Goal: Task Accomplishment & Management: Complete application form

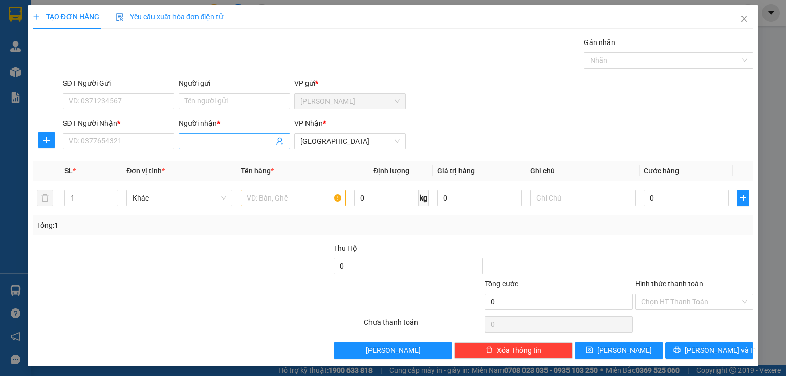
click at [185, 142] on input "Người nhận *" at bounding box center [229, 141] width 89 height 11
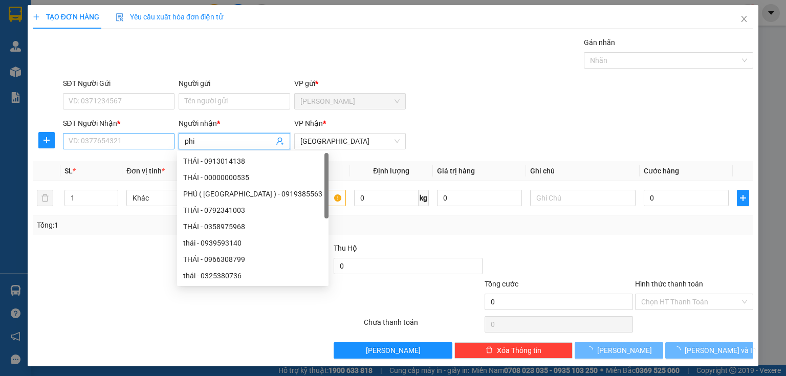
type input "phi"
click at [121, 142] on input "SĐT Người Nhận *" at bounding box center [119, 141] width 112 height 16
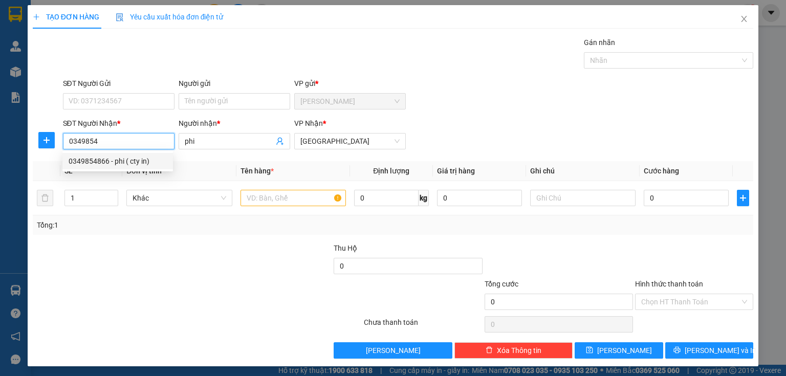
click at [98, 160] on div "0349854866 - phi ( cty in)" at bounding box center [118, 161] width 98 height 11
type input "0349854866"
type input "phi ( cty in)"
type input "1.000"
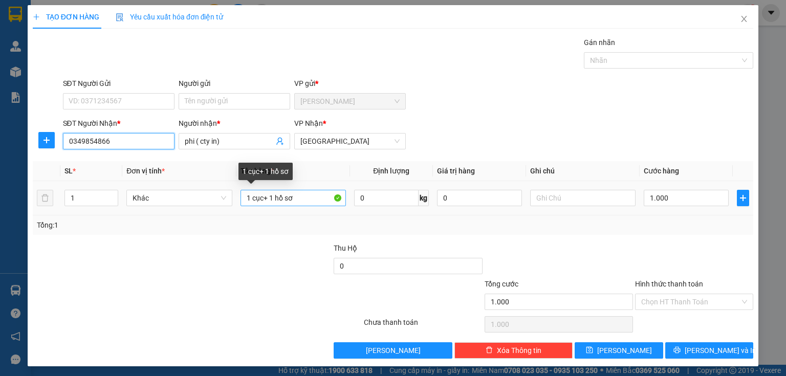
type input "0349854866"
drag, startPoint x: 244, startPoint y: 193, endPoint x: 239, endPoint y: 192, distance: 5.1
click at [241, 192] on input "1 cục+ 1 hồ sơ" at bounding box center [293, 198] width 105 height 16
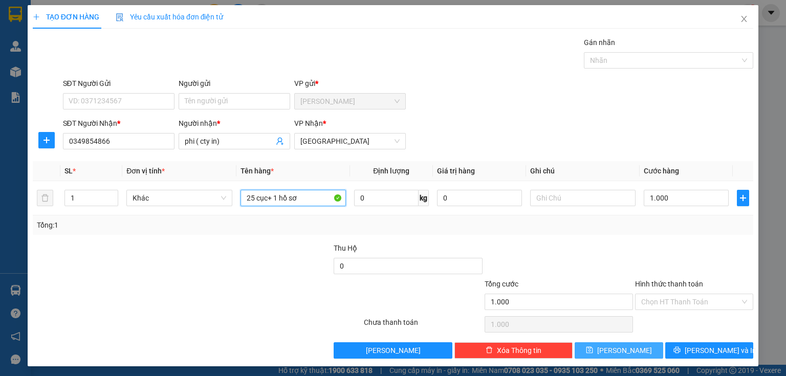
type input "25 cục+ 1 hồ sơ"
click at [617, 350] on span "[PERSON_NAME]" at bounding box center [624, 350] width 55 height 11
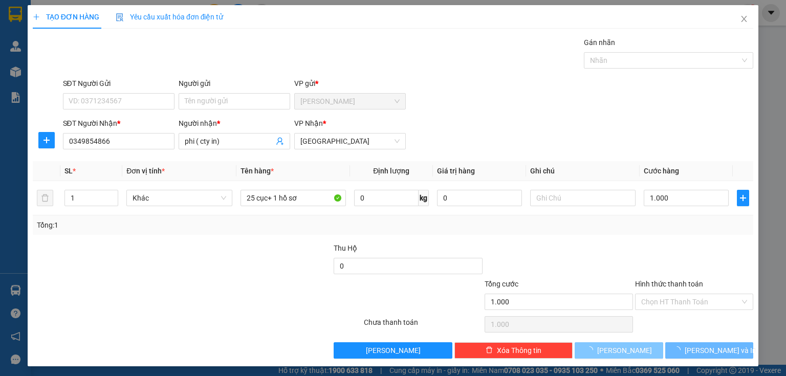
type input "0"
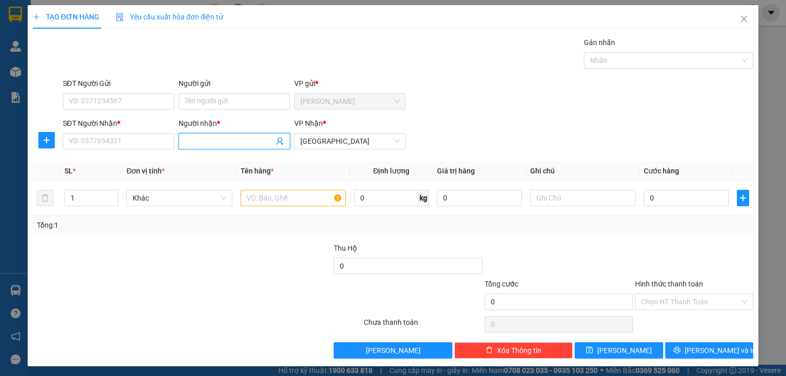
click at [192, 139] on input "Người nhận *" at bounding box center [229, 141] width 89 height 11
click at [118, 143] on input "SĐT Người Nhận *" at bounding box center [119, 141] width 112 height 16
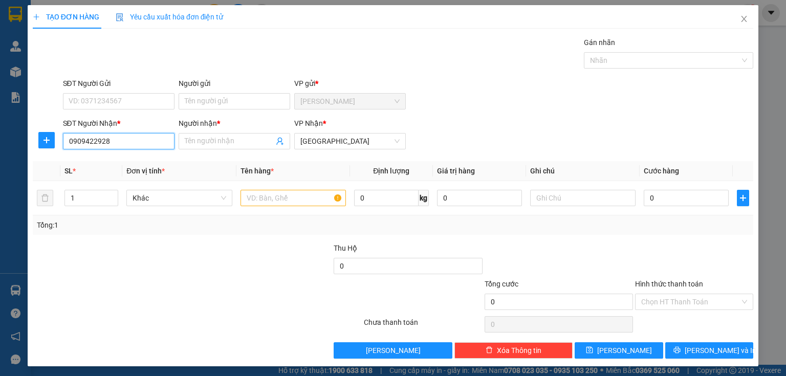
type input "0909422928"
click at [217, 131] on div "Người nhận *" at bounding box center [235, 125] width 112 height 15
click at [205, 137] on input "Người nhận *" at bounding box center [229, 141] width 89 height 11
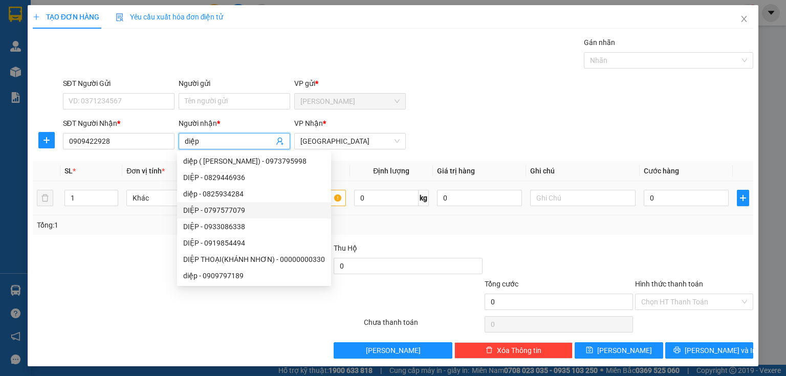
type input "diệp"
click at [332, 199] on input "text" at bounding box center [293, 198] width 105 height 16
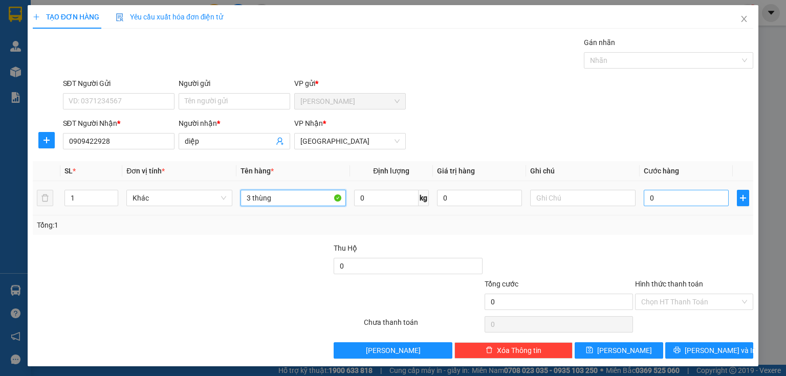
type input "3 thùng"
click at [648, 201] on input "0" at bounding box center [686, 198] width 85 height 16
type input "9"
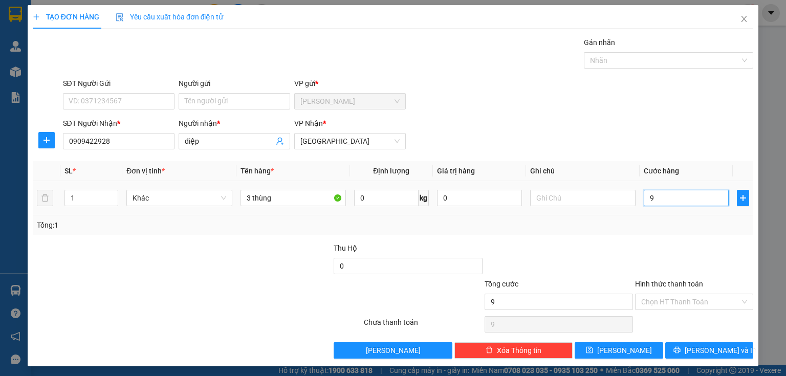
type input "90"
type input "900"
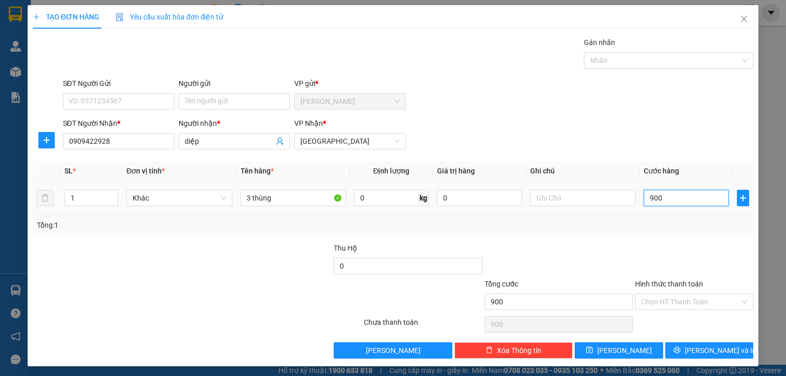
type input "9.000"
type input "90.000"
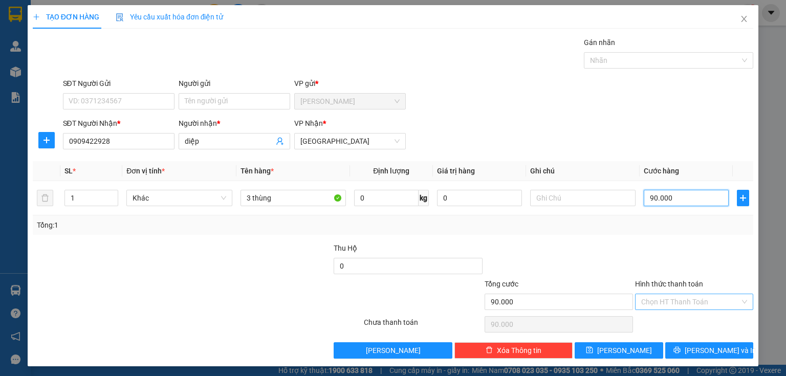
type input "90.000"
click at [670, 303] on input "Hình thức thanh toán" at bounding box center [690, 301] width 99 height 15
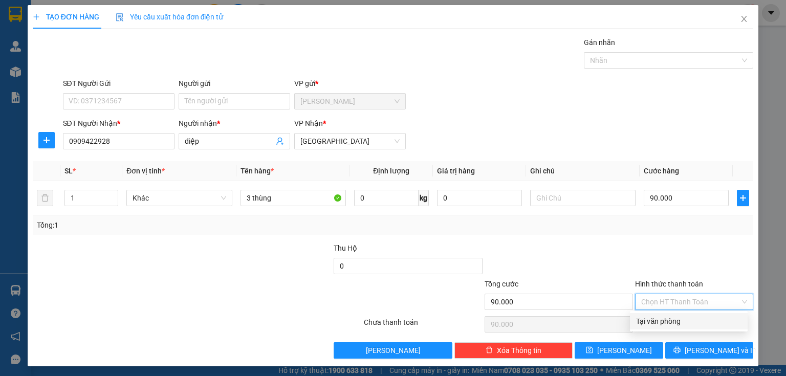
click at [664, 319] on div "Tại văn phòng" at bounding box center [688, 321] width 105 height 11
type input "0"
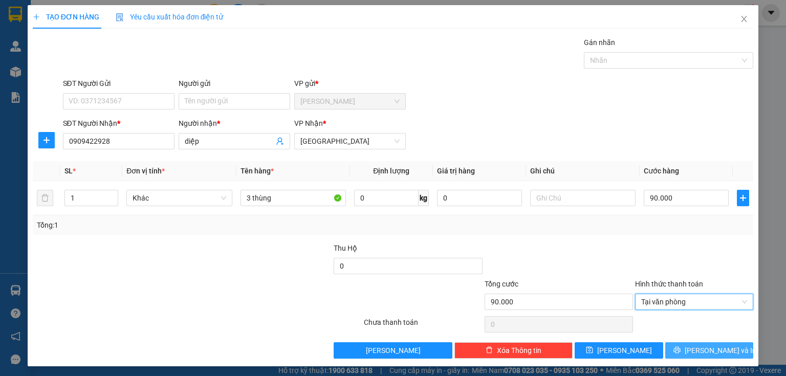
click at [669, 344] on button "[PERSON_NAME] và In" at bounding box center [709, 350] width 89 height 16
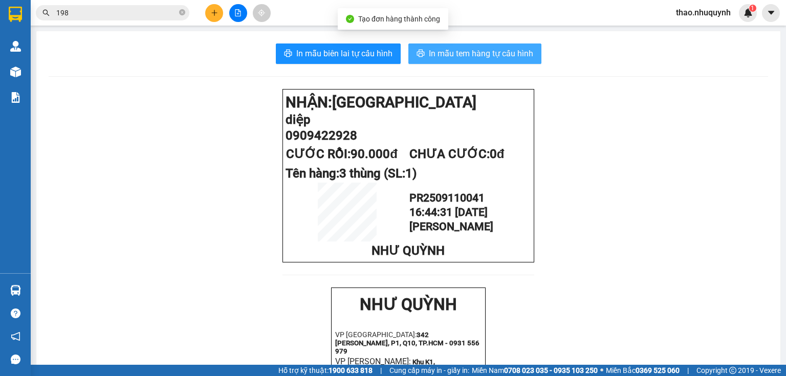
click at [476, 46] on button "In mẫu tem hàng tự cấu hình" at bounding box center [475, 54] width 133 height 20
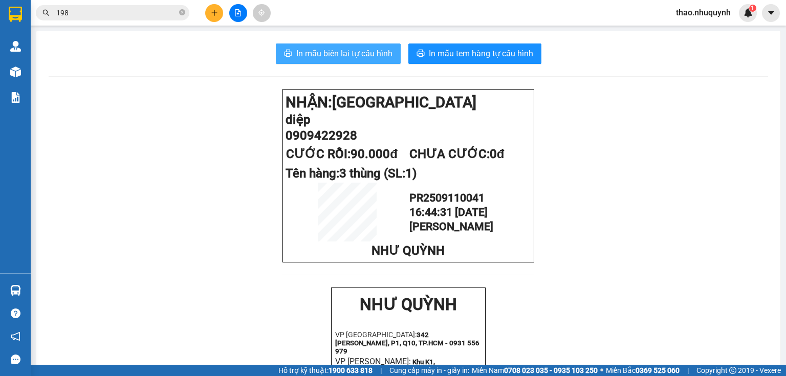
click at [307, 50] on span "In mẫu biên lai tự cấu hình" at bounding box center [344, 53] width 96 height 13
click at [212, 10] on icon "plus" at bounding box center [214, 12] width 7 height 7
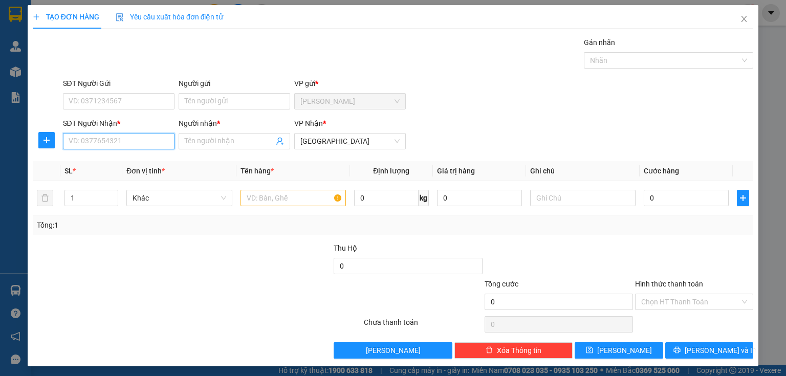
click at [133, 136] on input "SĐT Người Nhận *" at bounding box center [119, 141] width 112 height 16
click at [130, 139] on input "SĐT Người Nhận *" at bounding box center [119, 141] width 112 height 16
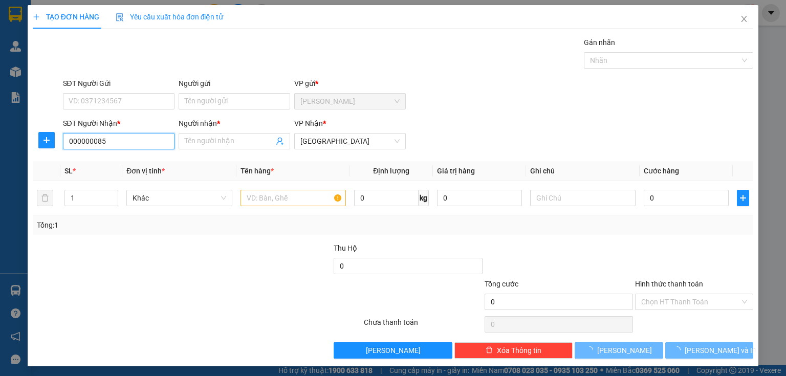
type input "0000000858"
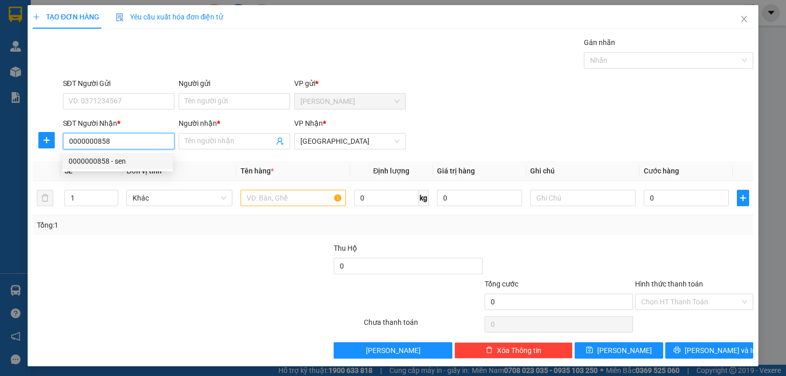
click at [95, 166] on div "0000000858 - sen" at bounding box center [118, 161] width 98 height 11
type input "sen"
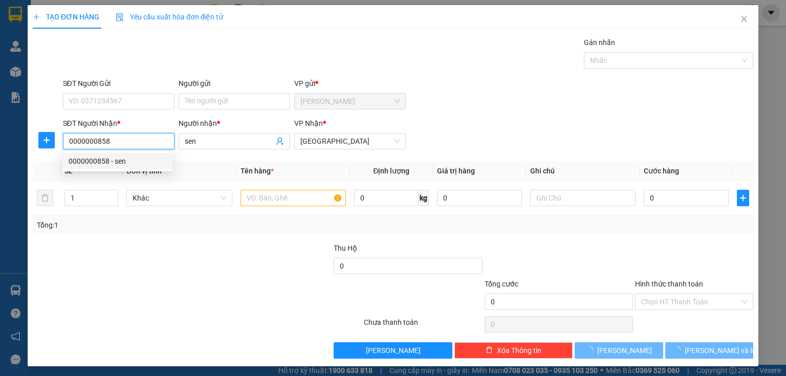
type input "150.000"
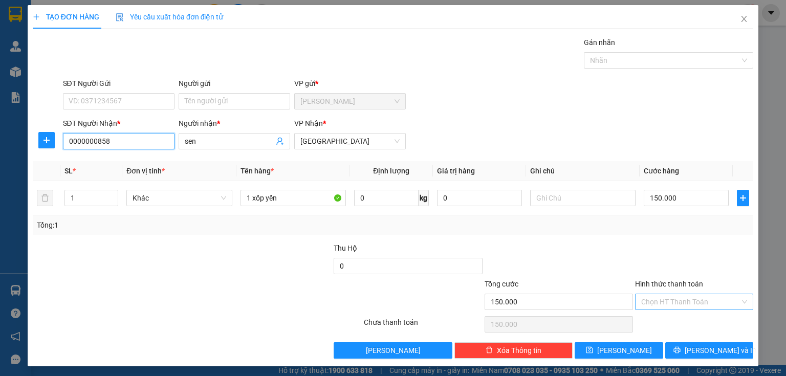
type input "0000000858"
click at [650, 303] on input "Hình thức thanh toán" at bounding box center [690, 301] width 99 height 15
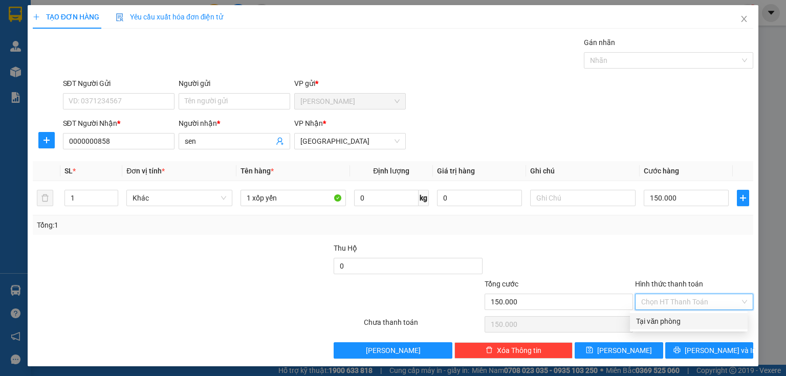
click at [653, 321] on div "Tại văn phòng" at bounding box center [688, 321] width 105 height 11
type input "0"
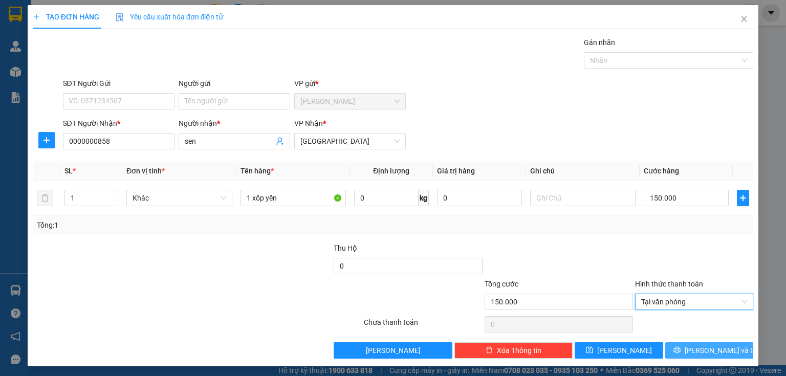
click at [675, 350] on button "[PERSON_NAME] và In" at bounding box center [709, 350] width 89 height 16
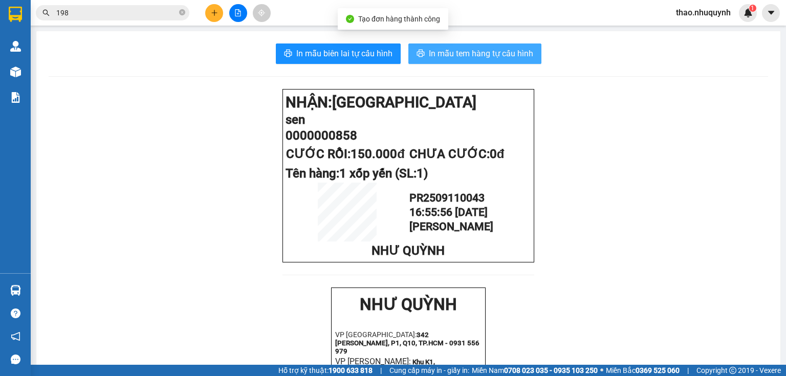
click at [461, 48] on span "In mẫu tem hàng tự cấu hình" at bounding box center [481, 53] width 104 height 13
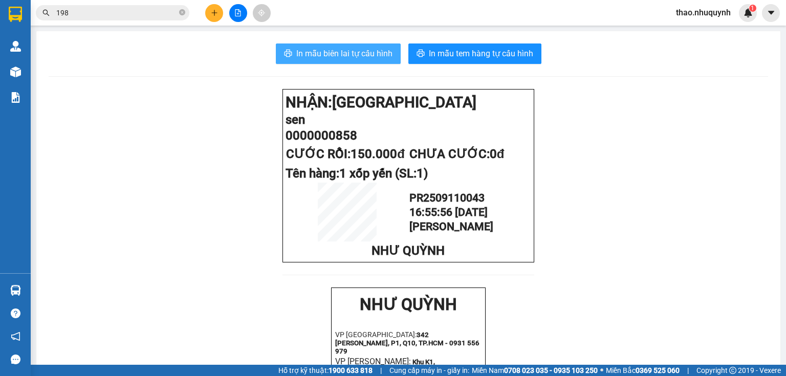
click at [348, 51] on span "In mẫu biên lai tự cấu hình" at bounding box center [344, 53] width 96 height 13
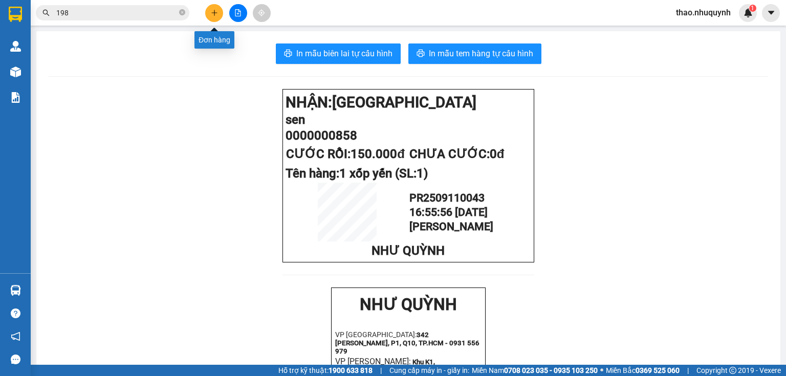
click at [215, 16] on button at bounding box center [214, 13] width 18 height 18
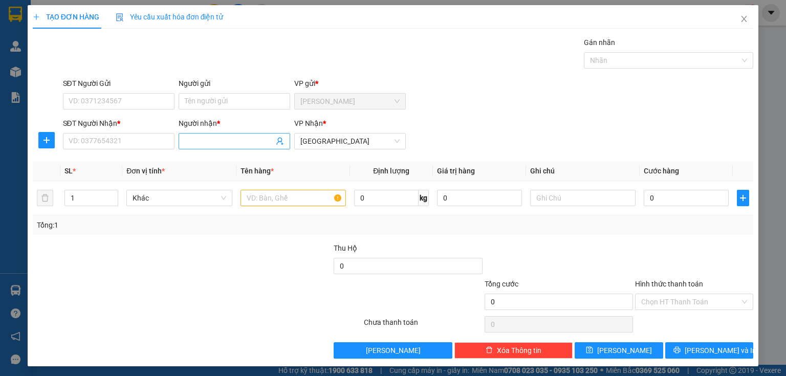
click at [187, 140] on input "Người nhận *" at bounding box center [229, 141] width 89 height 11
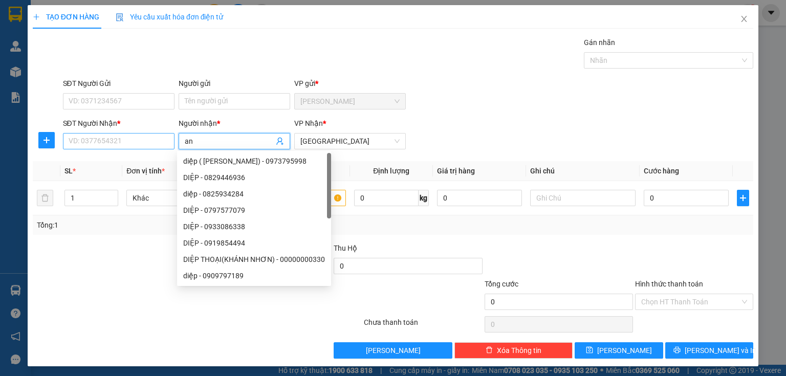
type input "an"
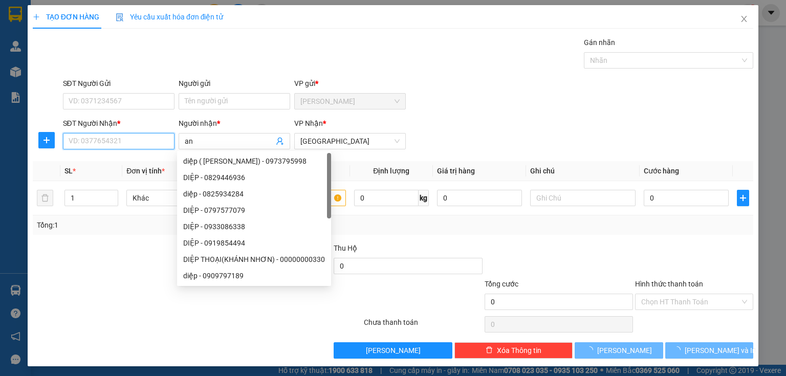
click at [136, 142] on input "SĐT Người Nhận *" at bounding box center [119, 141] width 112 height 16
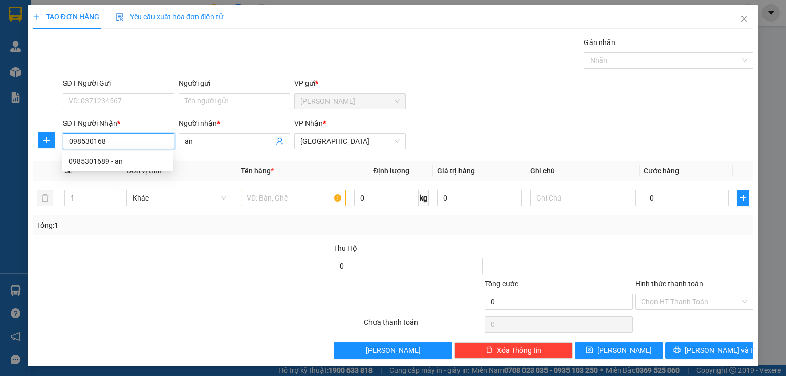
type input "0985301689"
click at [127, 161] on div "0985301689 - an" at bounding box center [118, 161] width 98 height 11
type input "30.000"
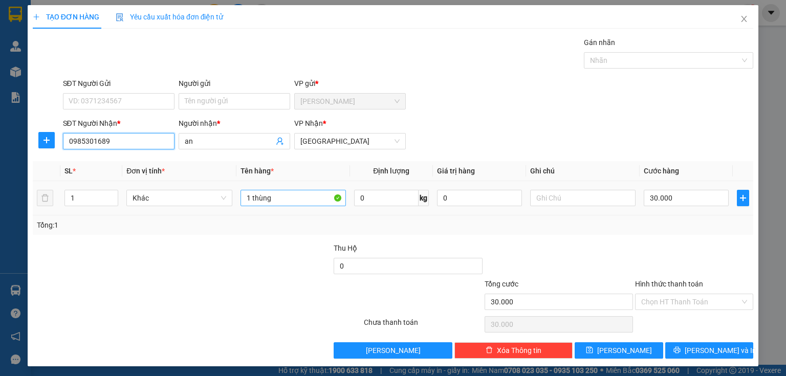
type input "0985301689"
click at [297, 199] on input "1 thùng" at bounding box center [293, 198] width 105 height 16
type input "1 thùng vàng"
click at [668, 290] on div "Hình thức thanh toán" at bounding box center [694, 285] width 118 height 15
click at [666, 295] on input "Hình thức thanh toán" at bounding box center [690, 301] width 99 height 15
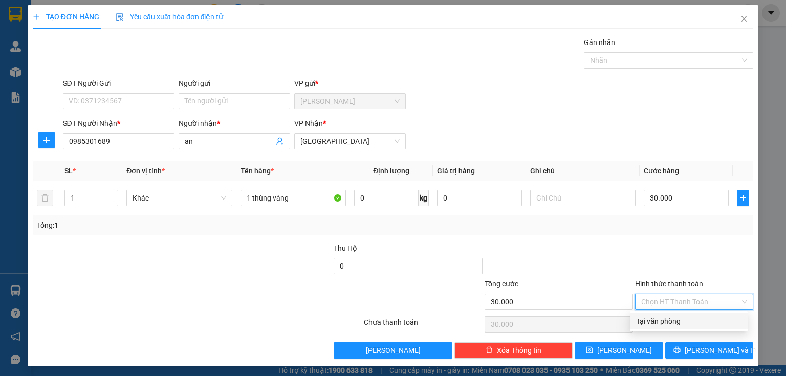
click at [641, 322] on div "Tại văn phòng" at bounding box center [688, 321] width 105 height 11
type input "0"
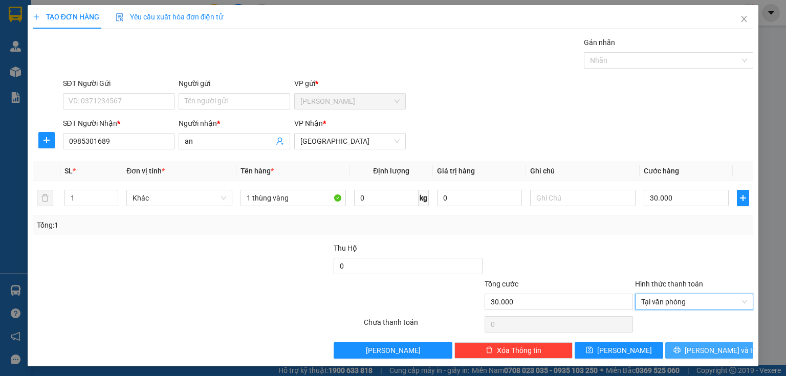
click at [678, 349] on button "[PERSON_NAME] và In" at bounding box center [709, 350] width 89 height 16
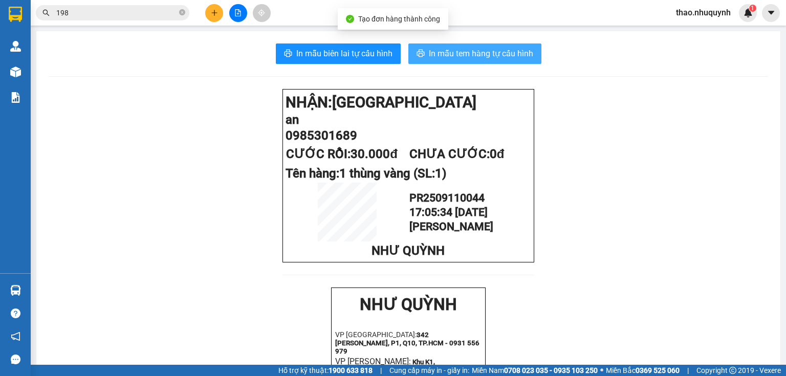
click at [489, 56] on span "In mẫu tem hàng tự cấu hình" at bounding box center [481, 53] width 104 height 13
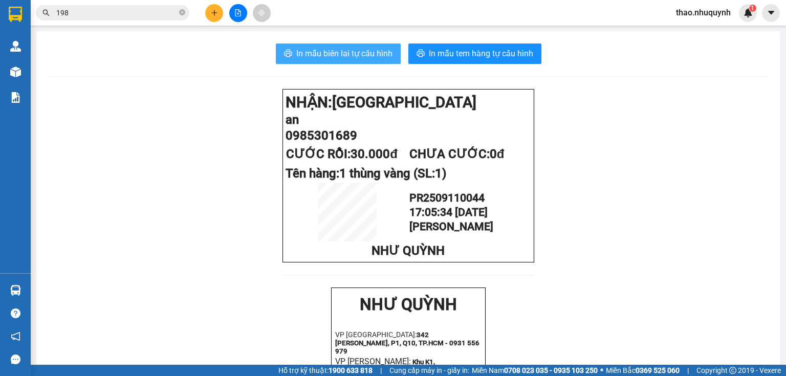
click at [340, 47] on span "In mẫu biên lai tự cấu hình" at bounding box center [344, 53] width 96 height 13
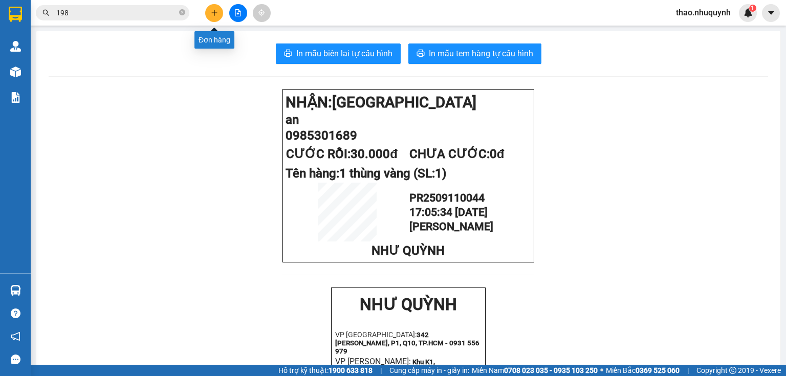
click at [211, 10] on icon "plus" at bounding box center [214, 12] width 7 height 7
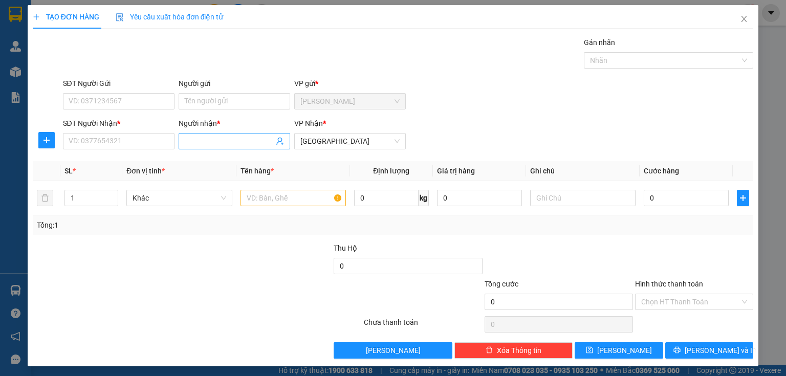
click at [203, 140] on input "Người nhận *" at bounding box center [229, 141] width 89 height 11
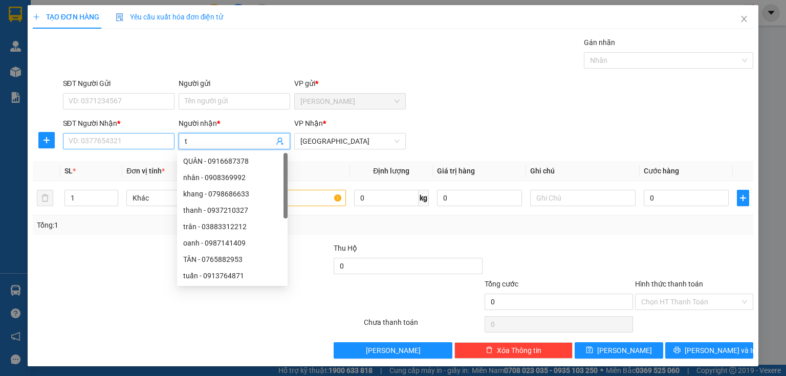
type input "t"
click at [91, 140] on input "SĐT Người Nhận *" at bounding box center [119, 141] width 112 height 16
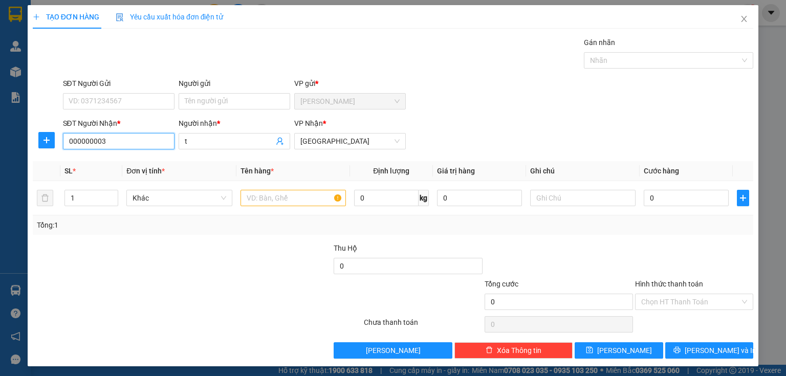
type input "0000000038"
click at [101, 158] on div "0000000038 - tuấn ( [PERSON_NAME])" at bounding box center [131, 161] width 124 height 11
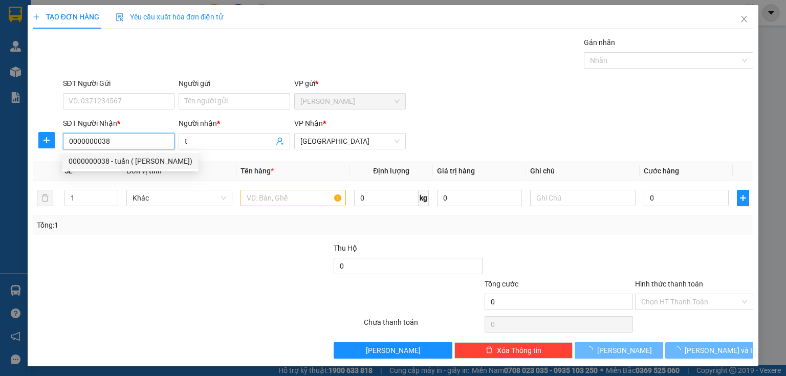
type input "tuấn ( [PERSON_NAME])"
type input "150.000"
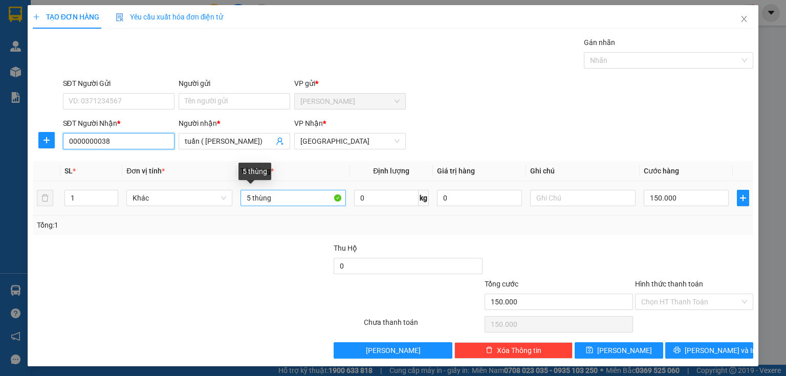
type input "0000000038"
drag, startPoint x: 250, startPoint y: 195, endPoint x: 244, endPoint y: 196, distance: 6.7
click at [244, 196] on input "5 thùng" at bounding box center [293, 198] width 105 height 16
type input "12 thùng"
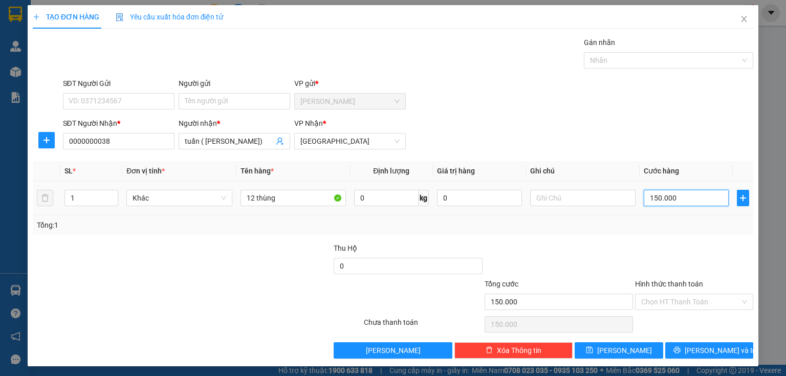
click at [696, 201] on input "150.000" at bounding box center [686, 198] width 85 height 16
type input "3"
type input "36"
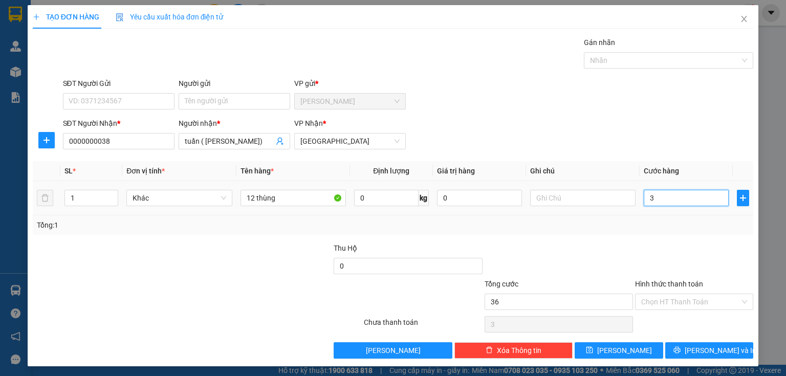
type input "36"
type input "360"
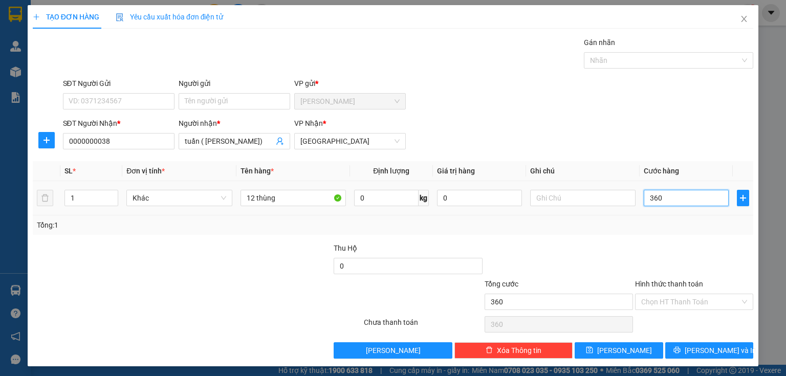
type input "3.600"
type input "36.000"
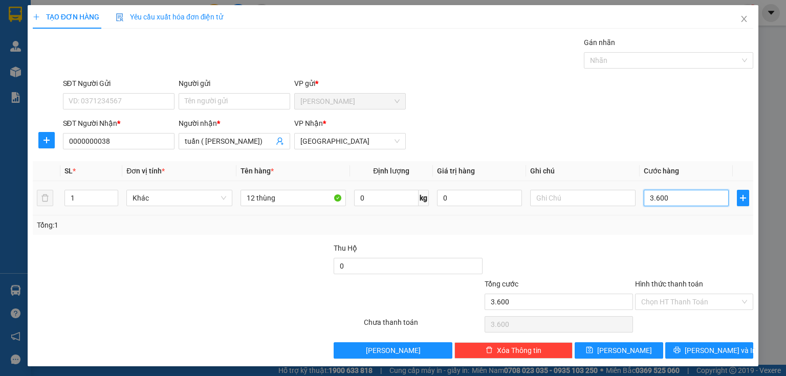
type input "36.000"
type input "360.000"
click at [670, 305] on input "Hình thức thanh toán" at bounding box center [690, 301] width 99 height 15
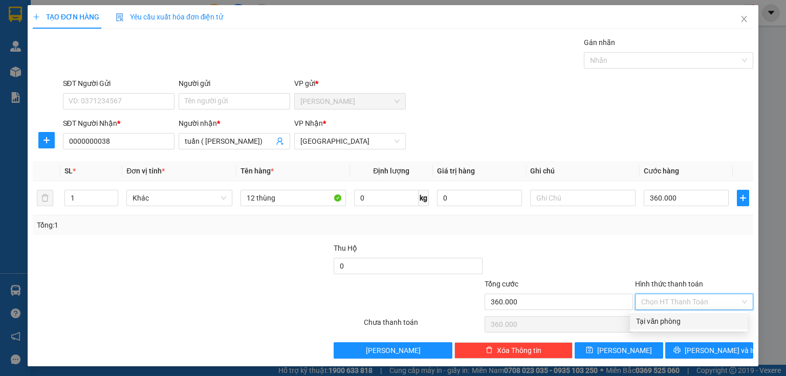
click at [650, 320] on div "Tại văn phòng" at bounding box center [688, 321] width 105 height 11
type input "0"
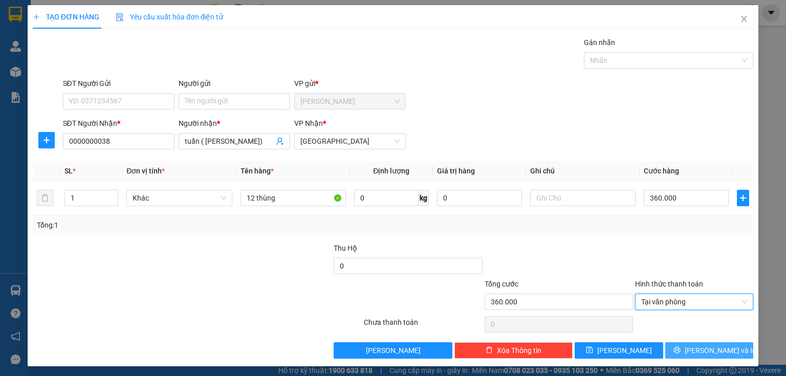
click at [698, 349] on span "[PERSON_NAME] và In" at bounding box center [721, 350] width 72 height 11
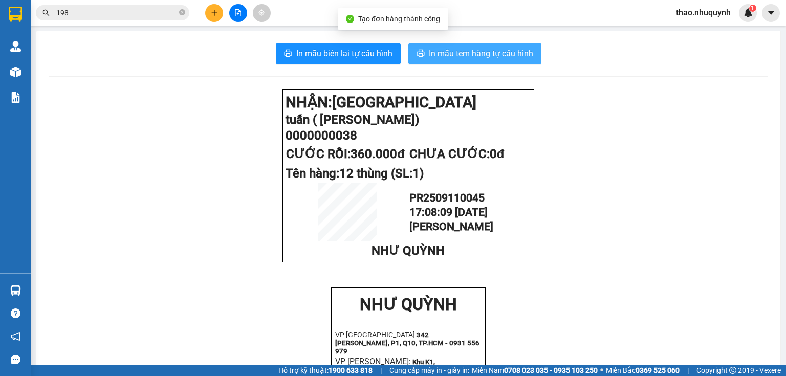
click at [457, 51] on span "In mẫu tem hàng tự cấu hình" at bounding box center [481, 53] width 104 height 13
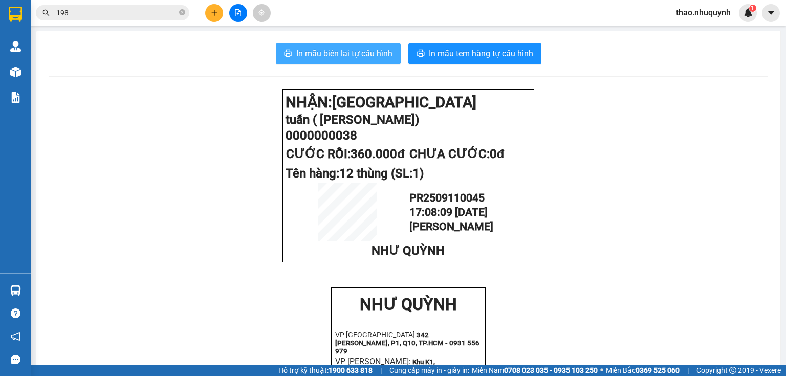
click at [311, 48] on span "In mẫu biên lai tự cấu hình" at bounding box center [344, 53] width 96 height 13
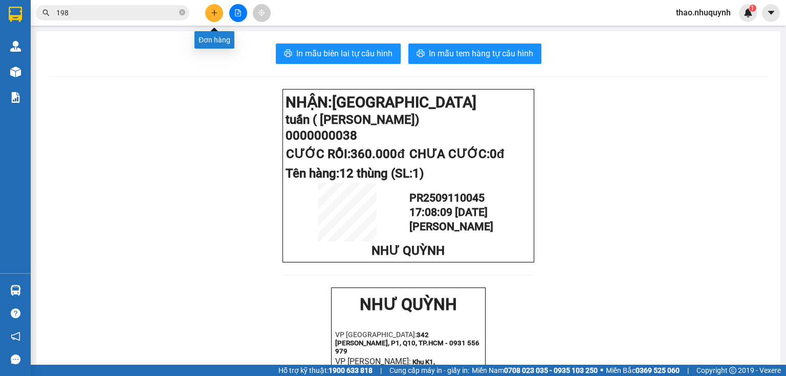
click at [211, 9] on icon "plus" at bounding box center [214, 12] width 7 height 7
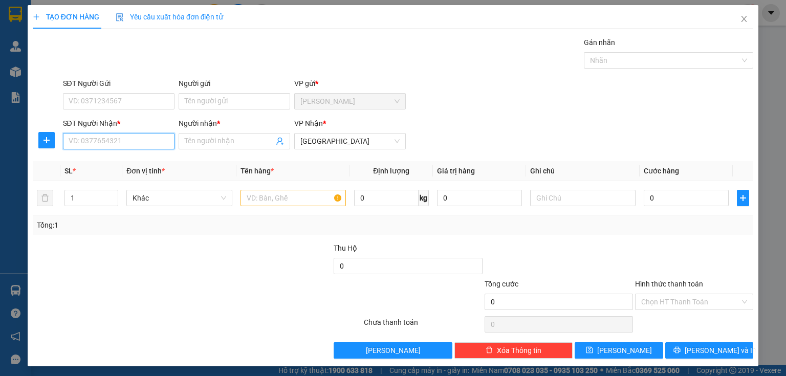
click at [125, 139] on input "SĐT Người Nhận *" at bounding box center [119, 141] width 112 height 16
click at [121, 157] on div "0352955025 - MAI" at bounding box center [118, 161] width 98 height 11
type input "0352955025"
type input "MAI"
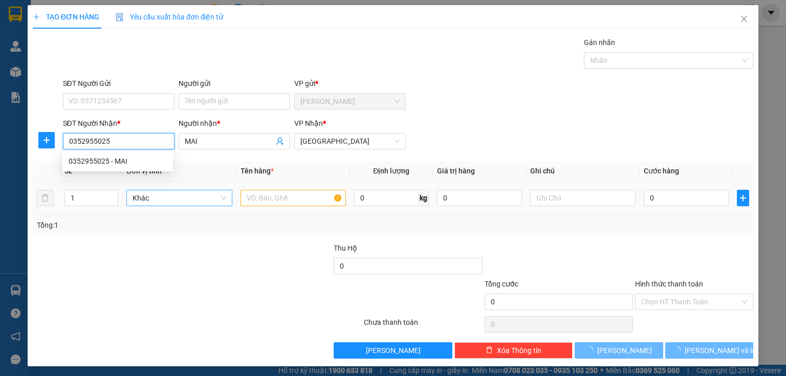
type input "60.000"
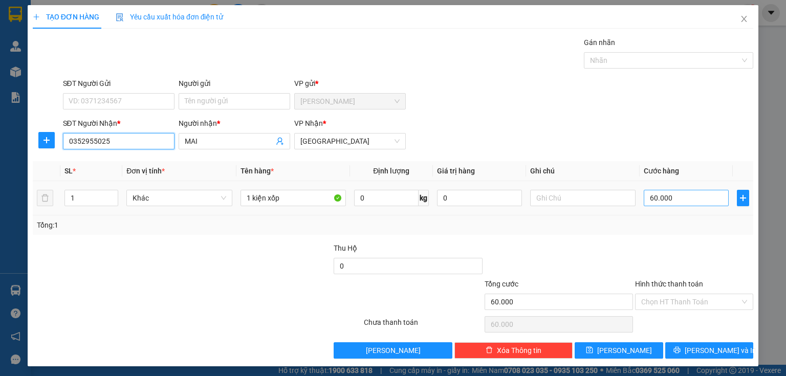
type input "0352955025"
click at [673, 192] on input "60.000" at bounding box center [686, 198] width 85 height 16
type input "4"
type input "40"
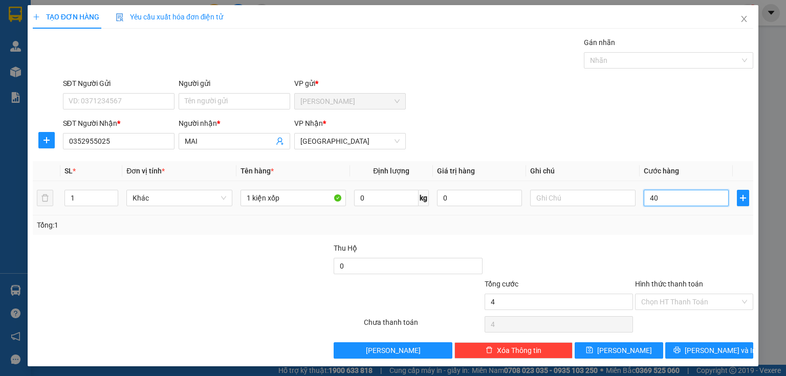
type input "40"
type input "400"
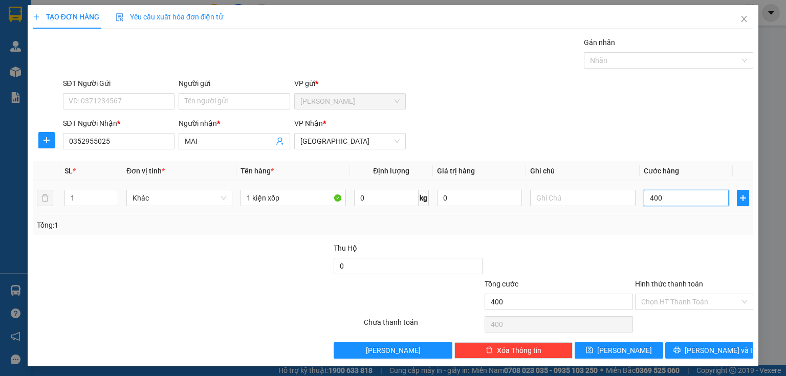
type input "4.000"
type input "40.000"
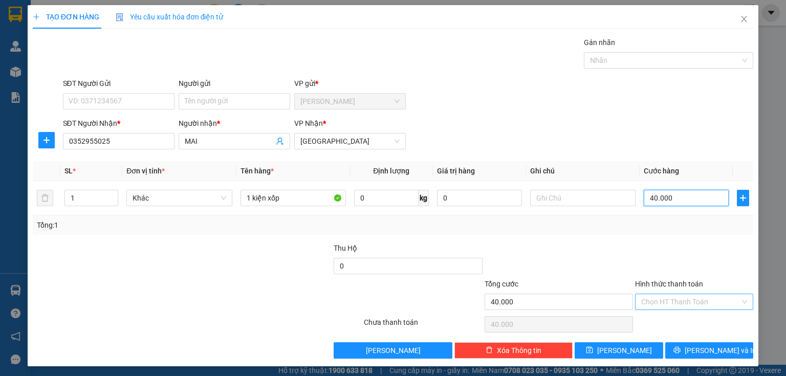
type input "40.000"
click at [662, 303] on input "Hình thức thanh toán" at bounding box center [690, 301] width 99 height 15
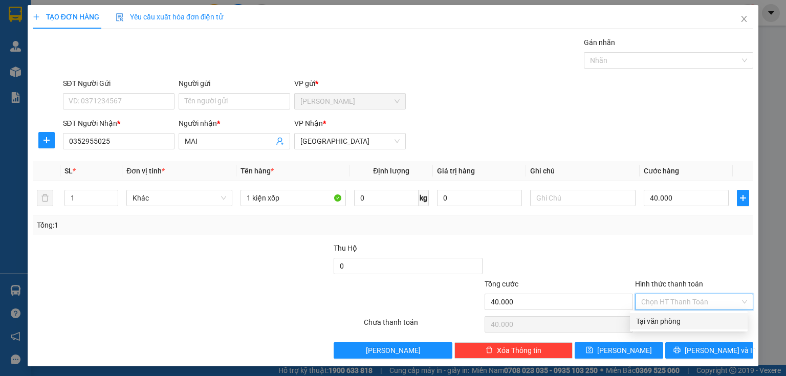
click at [659, 321] on div "Tại văn phòng" at bounding box center [688, 321] width 105 height 11
type input "0"
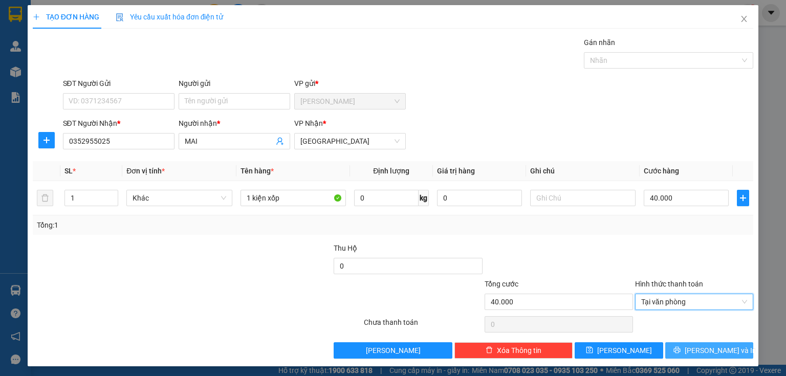
click at [672, 349] on button "[PERSON_NAME] và In" at bounding box center [709, 350] width 89 height 16
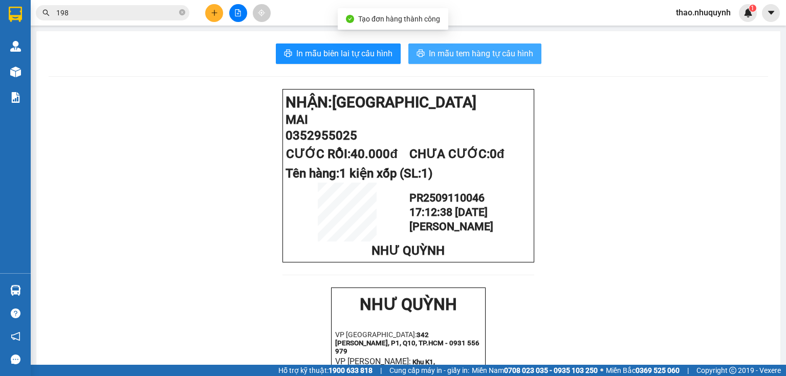
click at [459, 49] on span "In mẫu tem hàng tự cấu hình" at bounding box center [481, 53] width 104 height 13
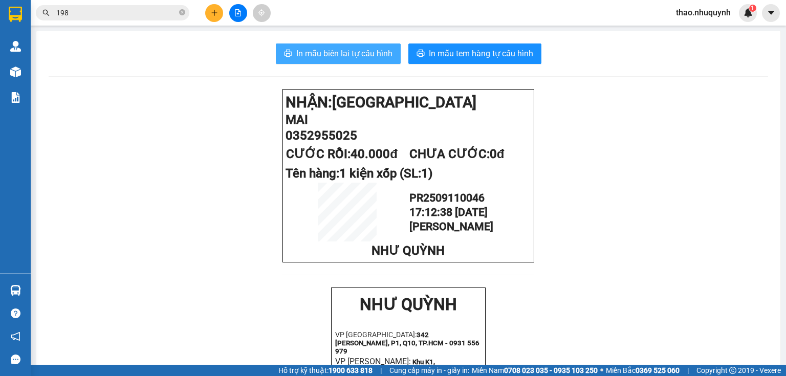
click at [362, 52] on span "In mẫu biên lai tự cấu hình" at bounding box center [344, 53] width 96 height 13
click at [203, 14] on div at bounding box center [238, 13] width 77 height 18
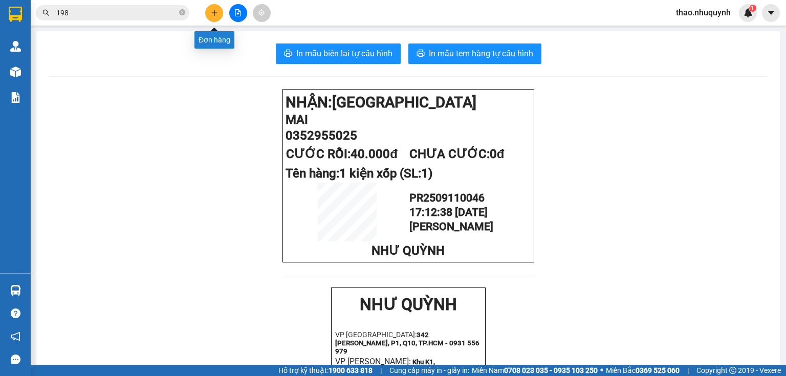
click at [213, 13] on icon "plus" at bounding box center [214, 12] width 7 height 7
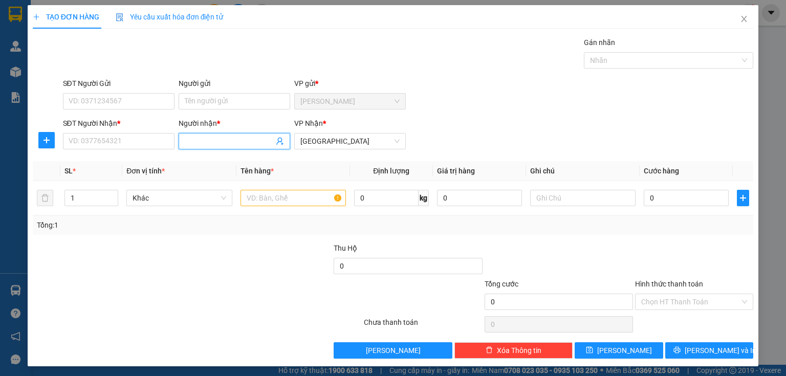
click at [195, 145] on input "Người nhận *" at bounding box center [229, 141] width 89 height 11
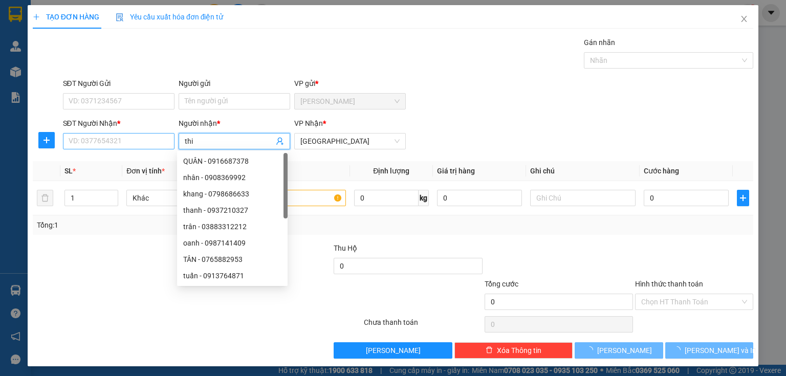
type input "thi"
click at [102, 140] on input "SĐT Người Nhận *" at bounding box center [119, 141] width 112 height 16
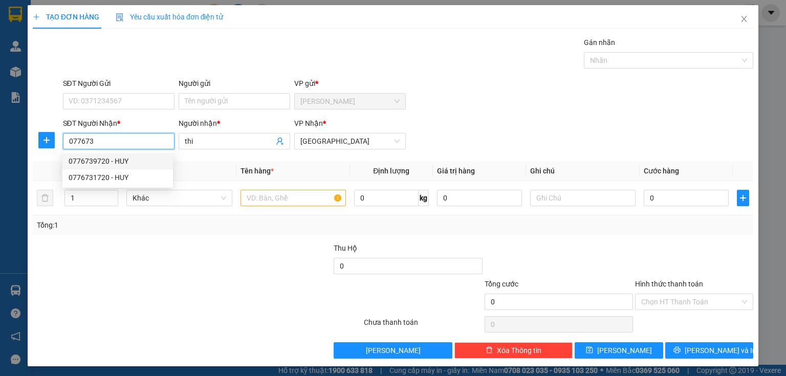
click at [95, 166] on div "0776739720 - HUY" at bounding box center [118, 161] width 98 height 11
type input "0776739720"
type input "HUY"
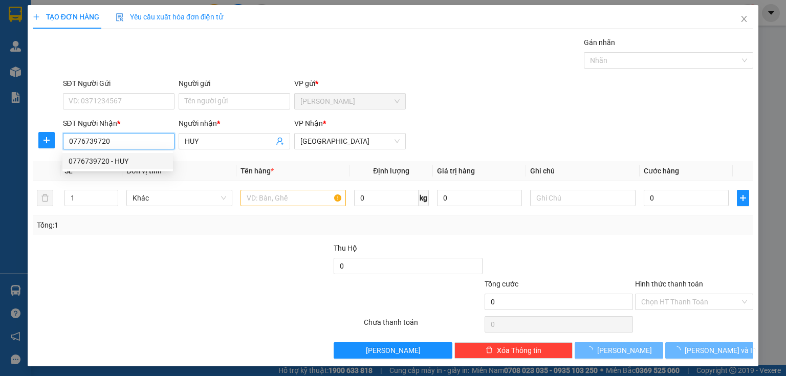
type input "50.000"
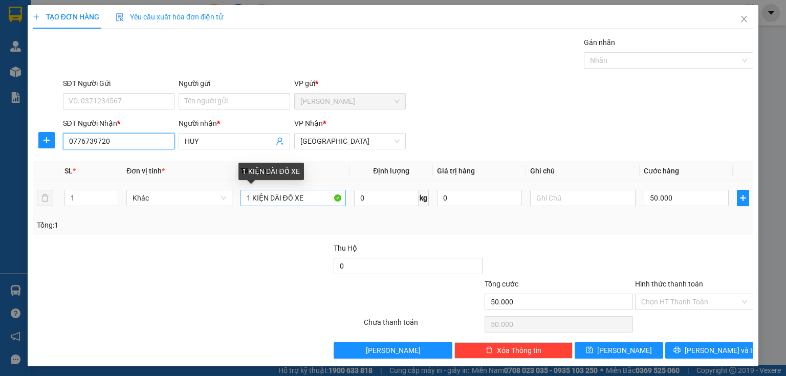
type input "0776739720"
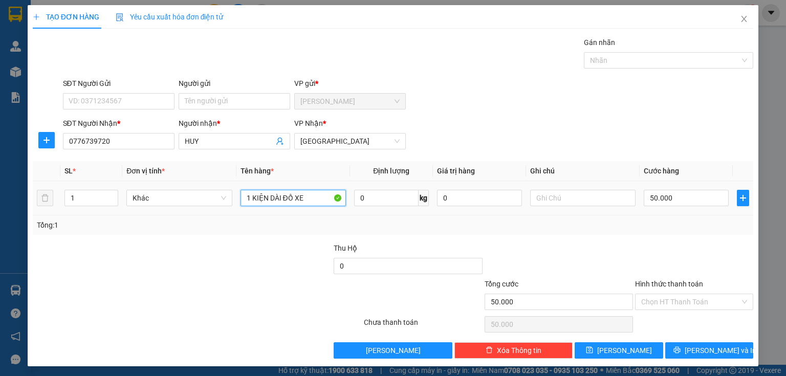
drag, startPoint x: 305, startPoint y: 197, endPoint x: 251, endPoint y: 189, distance: 54.9
click at [251, 189] on div "1 KIỆN DÀI ĐỒ XE" at bounding box center [293, 198] width 105 height 20
type input "1 thùng"
click at [681, 199] on input "50.000" at bounding box center [686, 198] width 85 height 16
type input "3"
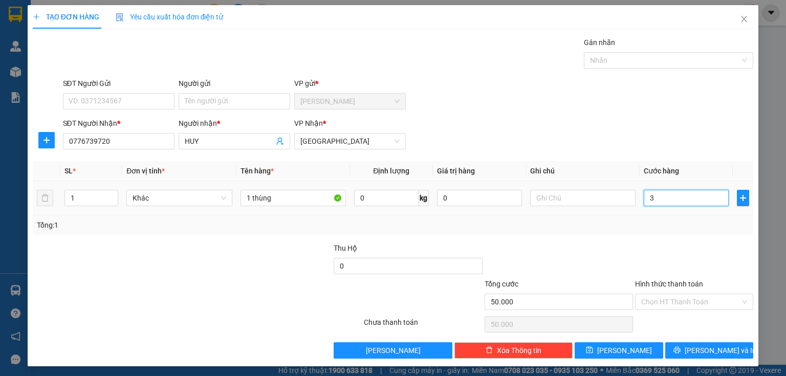
type input "3"
type input "30"
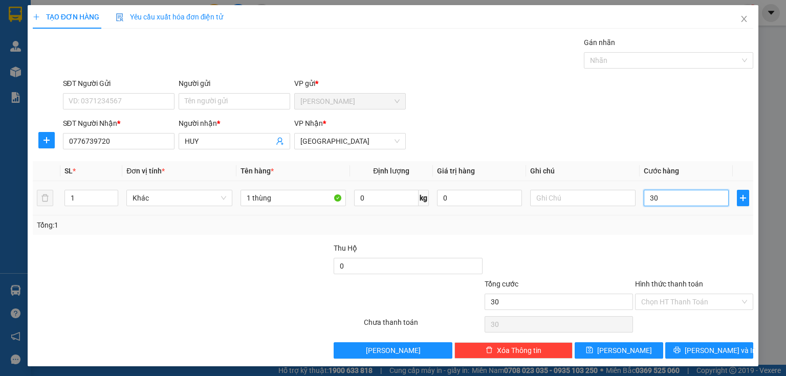
type input "300"
type input "3.000"
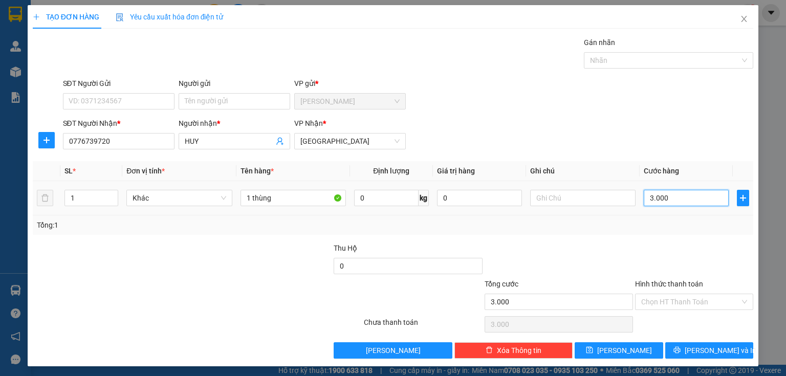
type input "30.000"
click at [654, 308] on input "Hình thức thanh toán" at bounding box center [690, 301] width 99 height 15
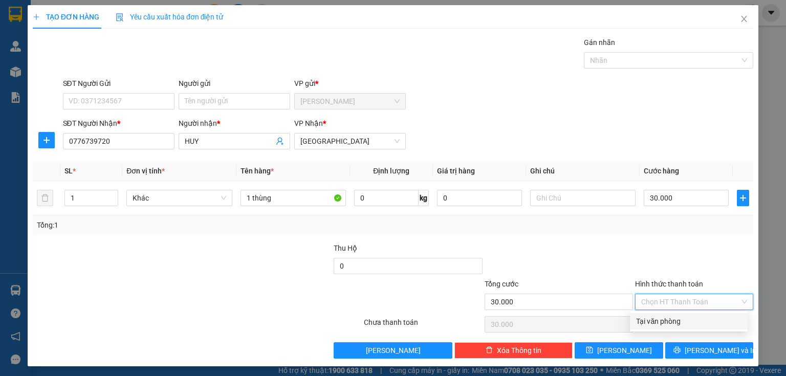
click at [653, 319] on div "Tại văn phòng" at bounding box center [688, 321] width 105 height 11
type input "0"
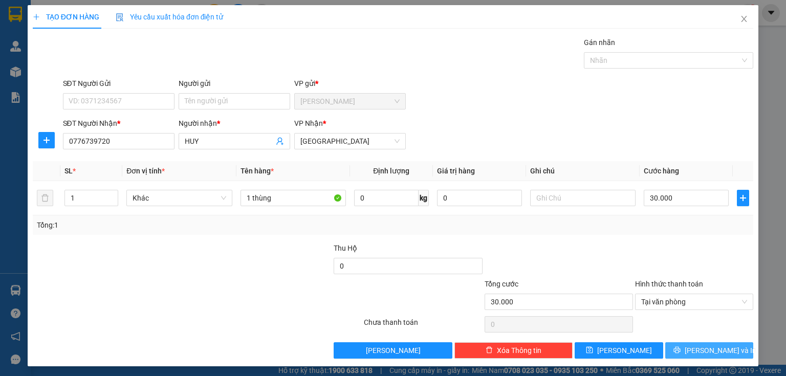
click at [669, 350] on button "[PERSON_NAME] và In" at bounding box center [709, 350] width 89 height 16
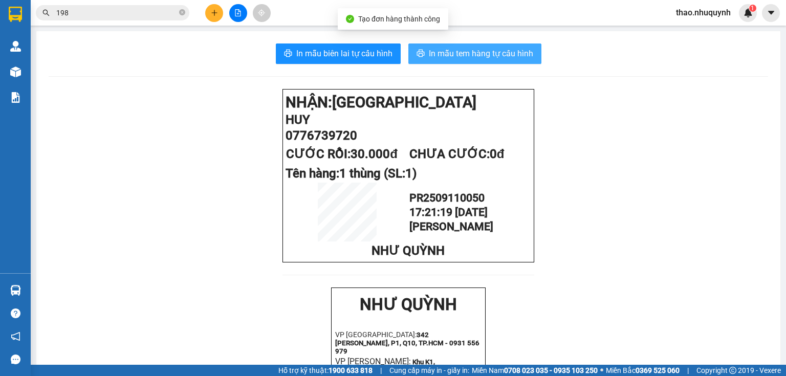
click at [477, 51] on span "In mẫu tem hàng tự cấu hình" at bounding box center [481, 53] width 104 height 13
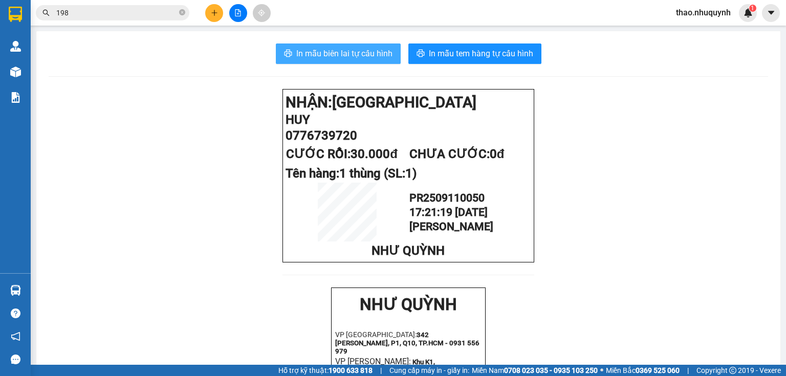
click at [342, 54] on span "In mẫu biên lai tự cấu hình" at bounding box center [344, 53] width 96 height 13
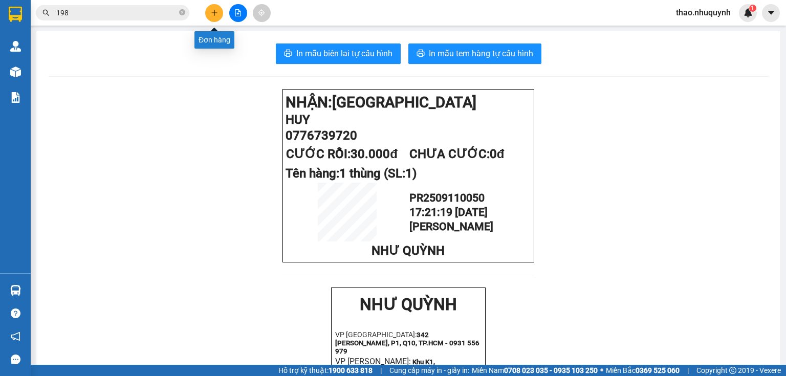
click at [214, 14] on icon "plus" at bounding box center [214, 13] width 1 height 6
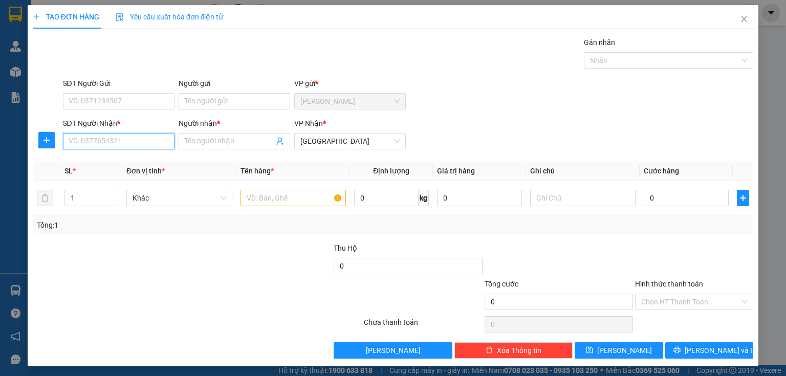
click at [126, 142] on input "SĐT Người Nhận *" at bounding box center [119, 141] width 112 height 16
click at [121, 155] on div "0901142769 - nguyên" at bounding box center [117, 161] width 111 height 16
type input "0901142769"
type input "nguyên"
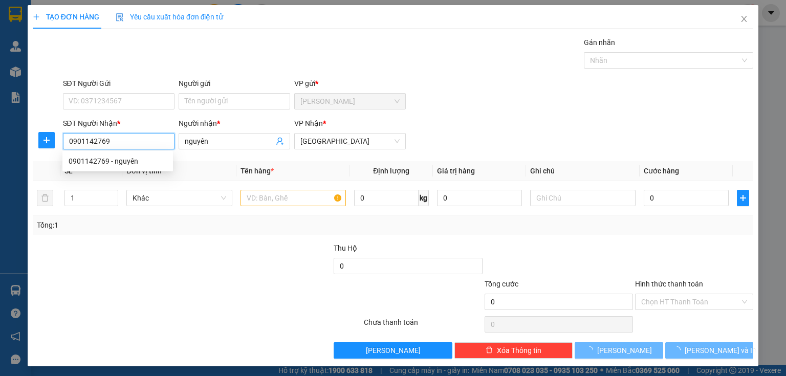
type input "40.000"
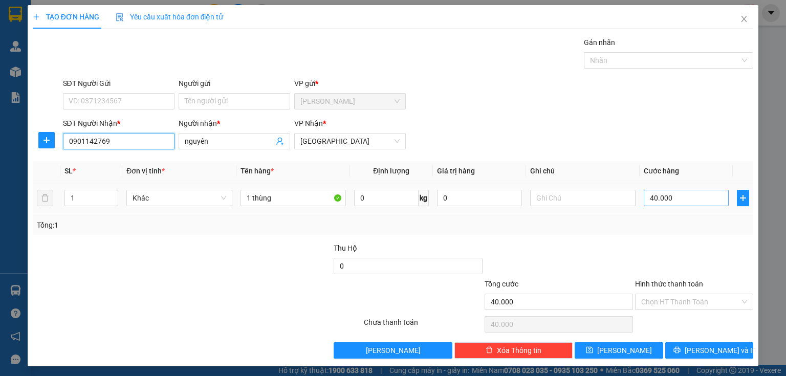
type input "0901142769"
click at [677, 197] on input "40.000" at bounding box center [686, 198] width 85 height 16
type input "3"
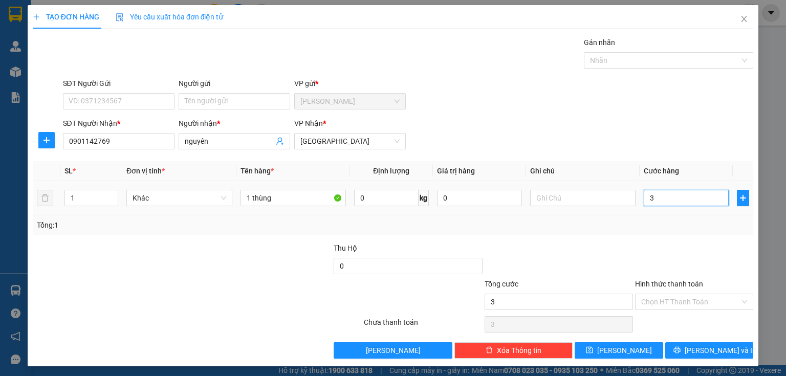
type input "30"
type input "300"
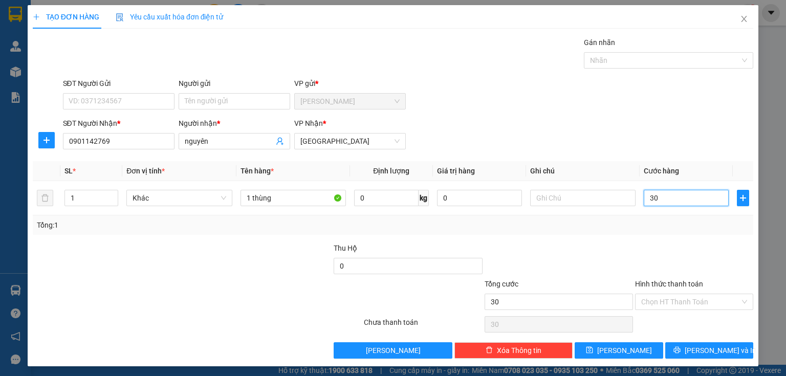
type input "300"
type input "3.000"
type input "30.000"
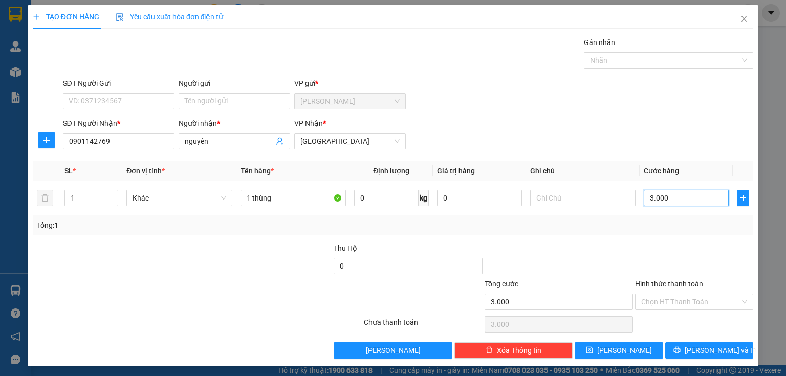
type input "30.000"
click at [674, 344] on button "[PERSON_NAME] và In" at bounding box center [709, 350] width 89 height 16
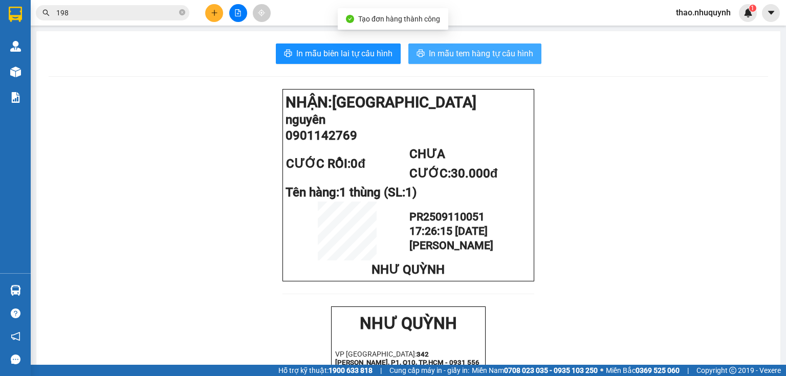
click at [440, 44] on button "In mẫu tem hàng tự cấu hình" at bounding box center [475, 54] width 133 height 20
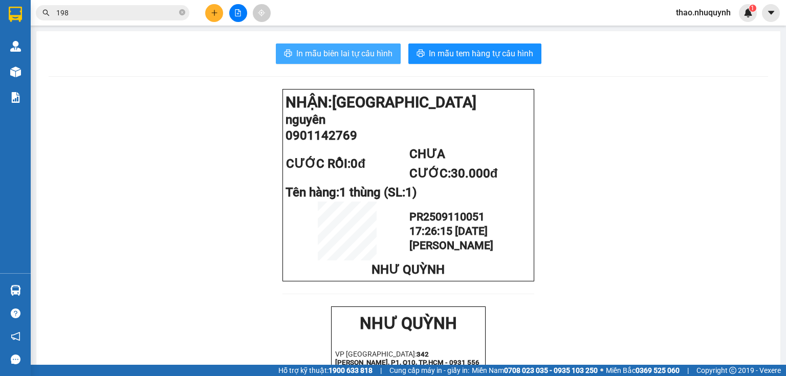
click at [347, 49] on span "In mẫu biên lai tự cấu hình" at bounding box center [344, 53] width 96 height 13
click at [182, 12] on icon "close-circle" at bounding box center [182, 12] width 6 height 6
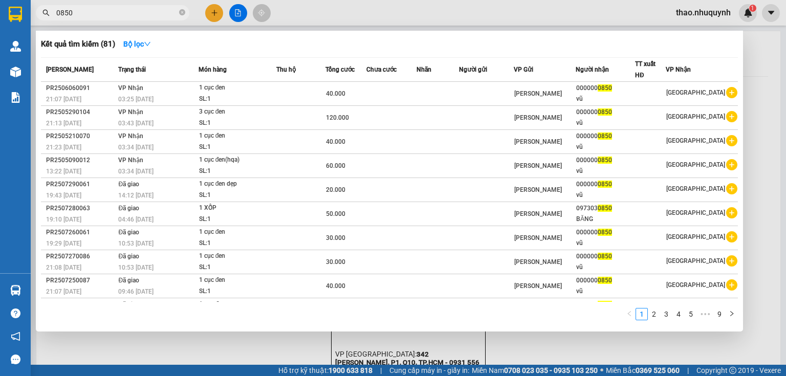
type input "0850"
click at [180, 12] on icon "close-circle" at bounding box center [182, 12] width 6 height 6
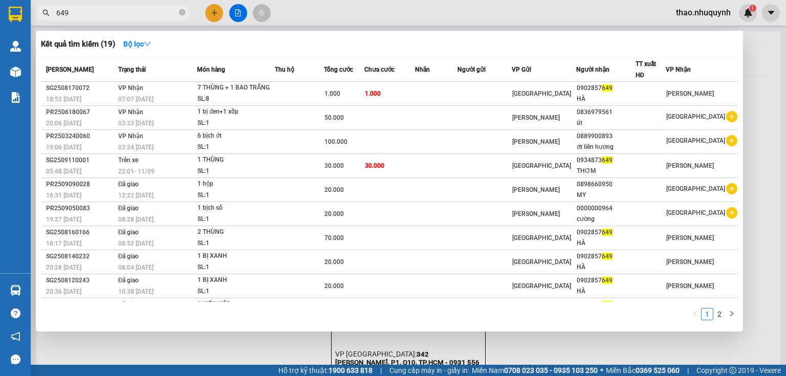
type input "649"
click at [211, 12] on div at bounding box center [393, 188] width 786 height 376
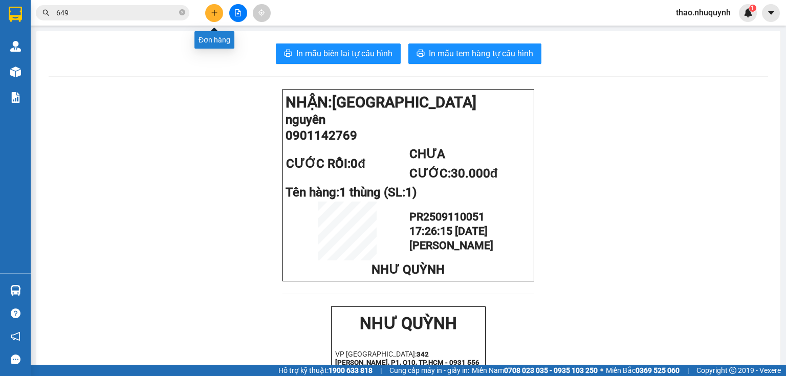
click at [211, 15] on icon "plus" at bounding box center [214, 12] width 7 height 7
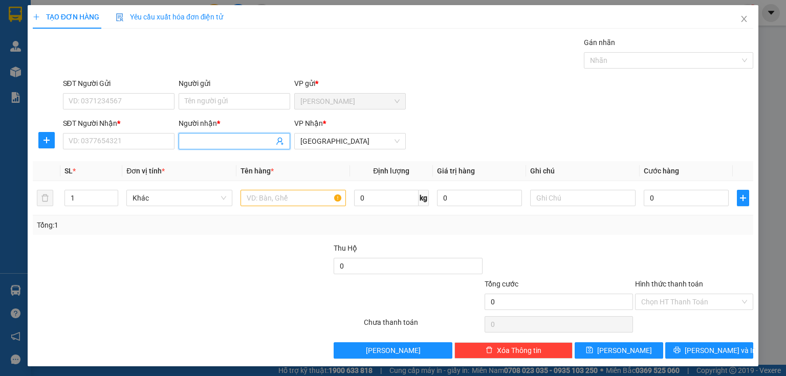
click at [182, 139] on span at bounding box center [235, 141] width 112 height 16
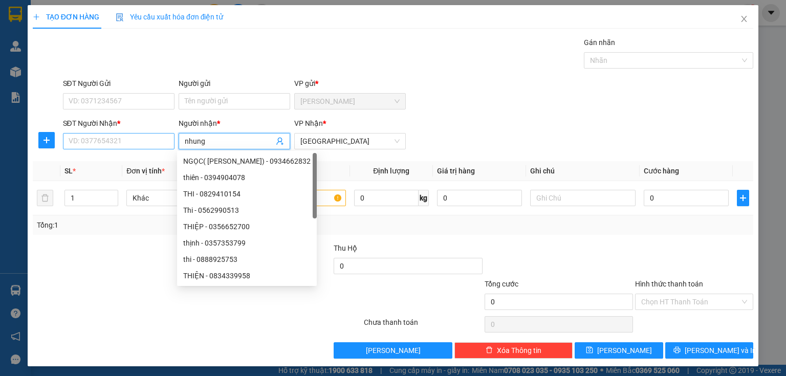
type input "nhung"
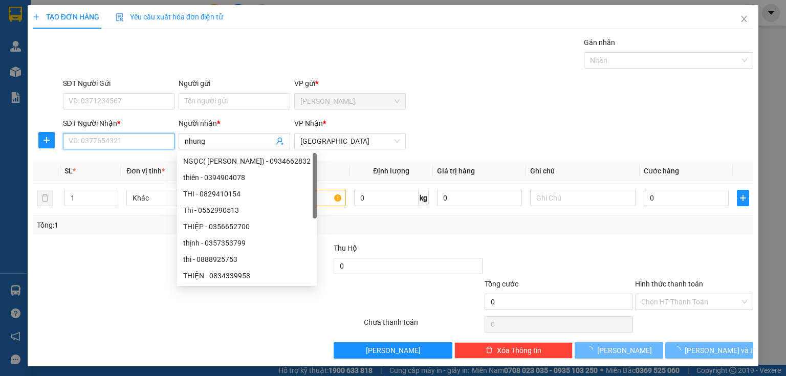
click at [117, 141] on input "SĐT Người Nhận *" at bounding box center [119, 141] width 112 height 16
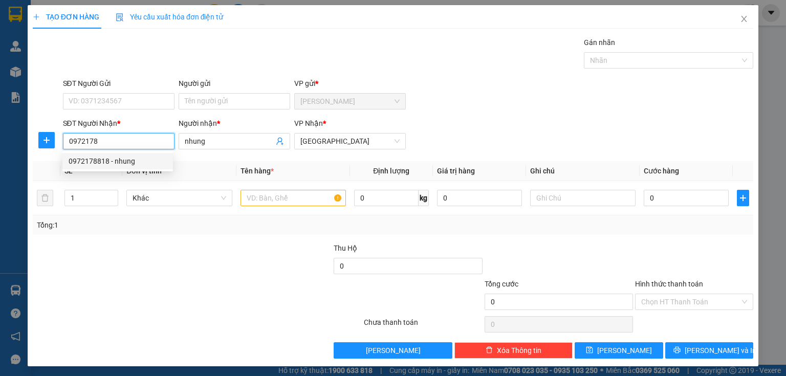
click at [103, 162] on div "0972178818 - nhung" at bounding box center [118, 161] width 98 height 11
type input "0972178818"
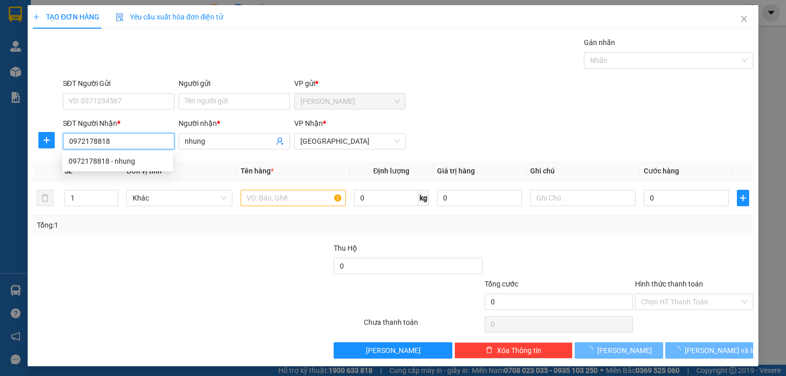
type input "30.000"
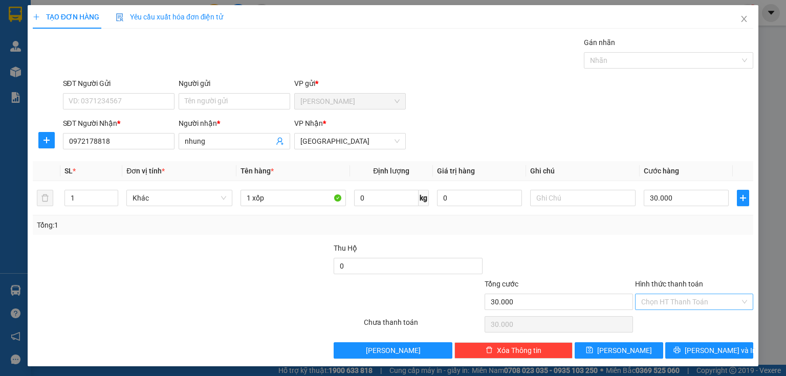
click at [673, 301] on input "Hình thức thanh toán" at bounding box center [690, 301] width 99 height 15
click at [658, 322] on div "Tại văn phòng" at bounding box center [688, 321] width 105 height 11
click at [678, 356] on button "[PERSON_NAME] và In" at bounding box center [709, 350] width 89 height 16
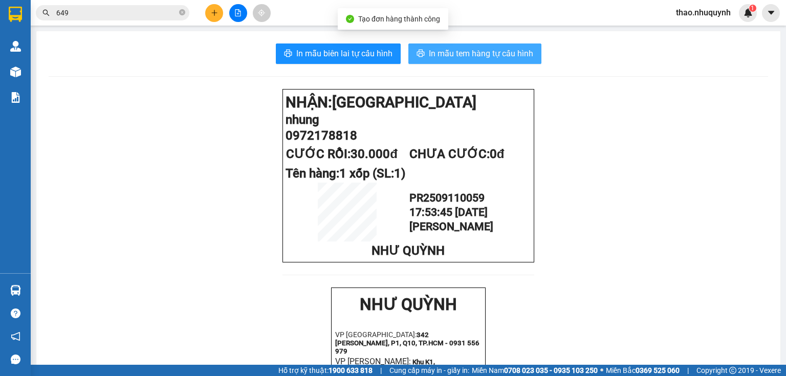
click at [466, 51] on span "In mẫu tem hàng tự cấu hình" at bounding box center [481, 53] width 104 height 13
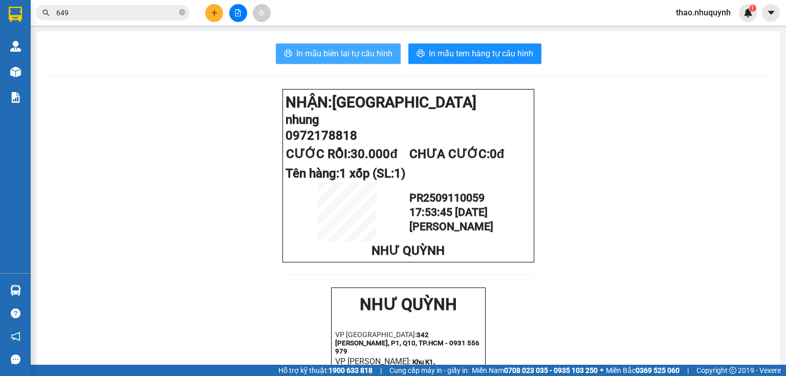
click at [314, 51] on span "In mẫu biên lai tự cấu hình" at bounding box center [344, 53] width 96 height 13
click at [213, 10] on icon "plus" at bounding box center [214, 12] width 7 height 7
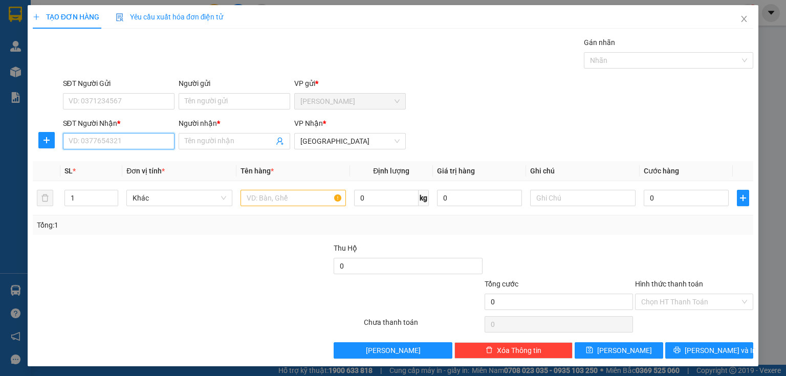
click at [98, 141] on input "SĐT Người Nhận *" at bounding box center [119, 141] width 112 height 16
type input "0000000055"
click at [100, 161] on div "0000000055 - trà" at bounding box center [118, 161] width 98 height 11
type input "trà"
type input "120.000"
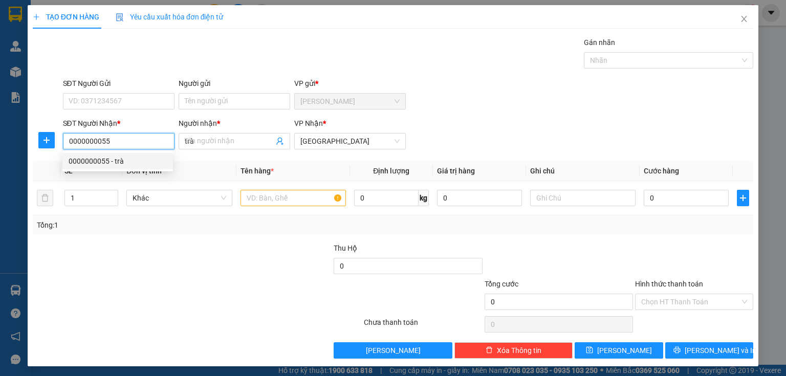
type input "120.000"
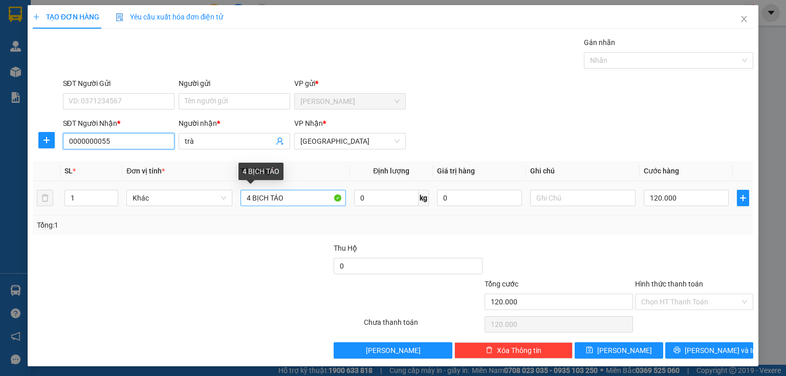
type input "0000000055"
drag, startPoint x: 248, startPoint y: 195, endPoint x: 215, endPoint y: 182, distance: 35.2
click at [215, 182] on tr "1 Khác 4 BỊCH TÁO 0 kg 0 120.000" at bounding box center [393, 198] width 721 height 34
type input "2 BỊCH TÁO"
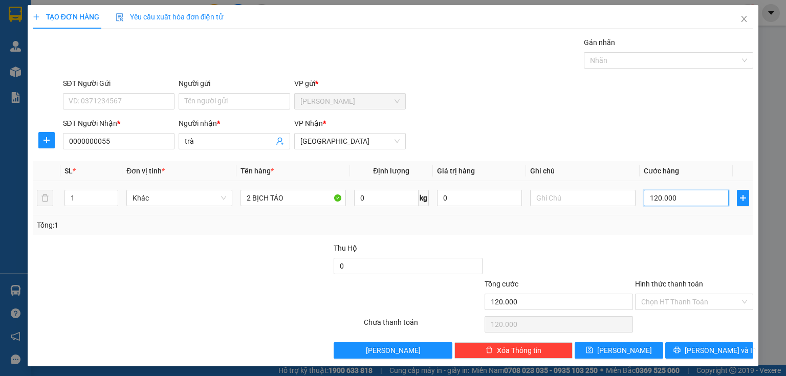
click at [687, 203] on input "120.000" at bounding box center [686, 198] width 85 height 16
click at [670, 299] on input "Hình thức thanh toán" at bounding box center [690, 301] width 99 height 15
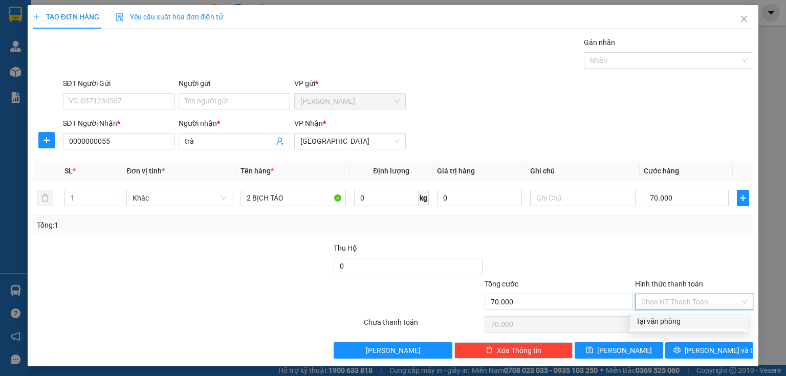
click at [663, 317] on div "Tại văn phòng" at bounding box center [688, 321] width 105 height 11
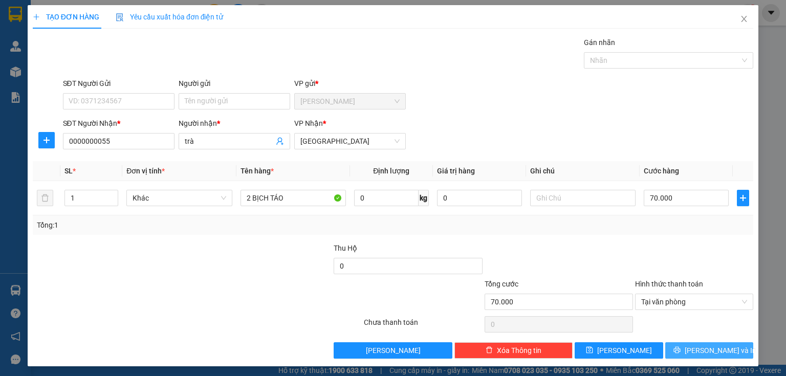
click at [680, 349] on button "[PERSON_NAME] và In" at bounding box center [709, 350] width 89 height 16
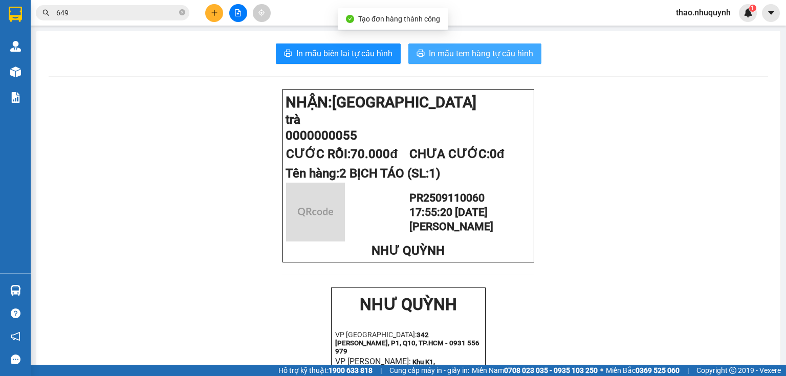
click at [462, 56] on span "In mẫu tem hàng tự cấu hình" at bounding box center [481, 53] width 104 height 13
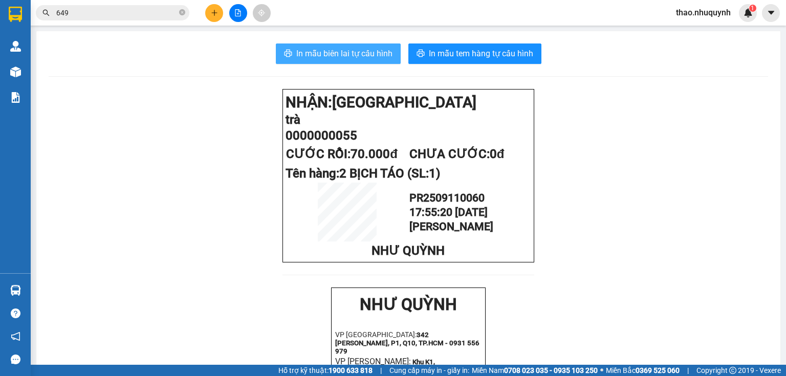
click at [334, 46] on button "In mẫu biên lai tự cấu hình" at bounding box center [338, 54] width 125 height 20
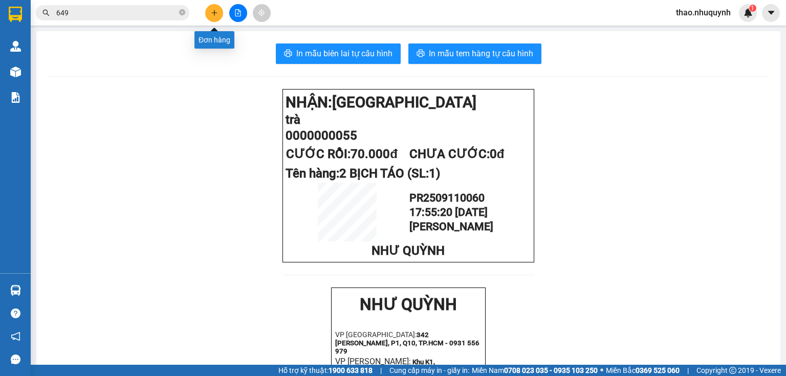
click at [213, 10] on icon "plus" at bounding box center [214, 12] width 7 height 7
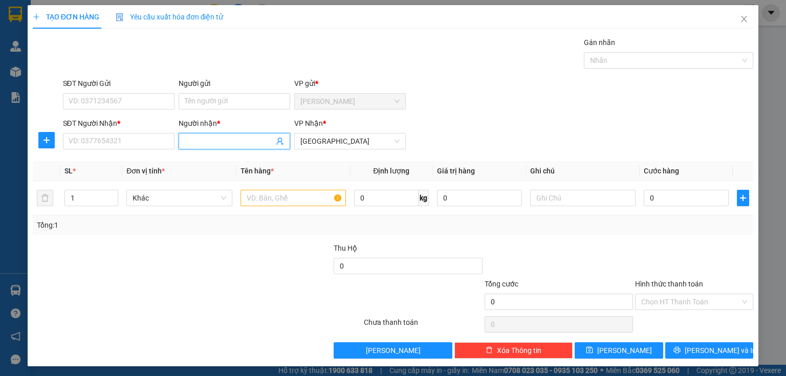
click at [209, 137] on input "Người nhận *" at bounding box center [229, 141] width 89 height 11
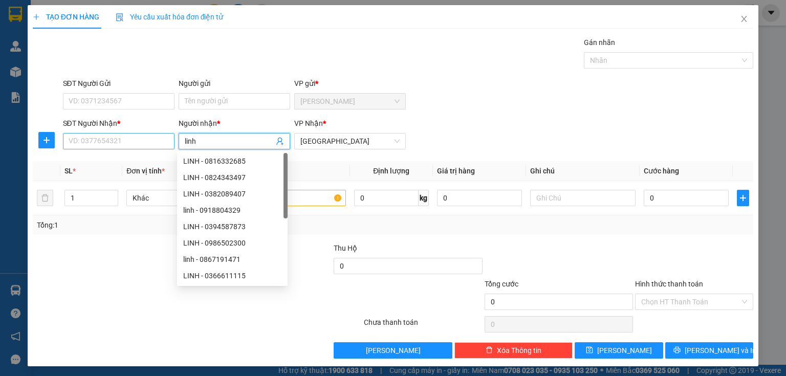
type input "linh"
click at [90, 145] on input "SĐT Người Nhận *" at bounding box center [119, 141] width 112 height 16
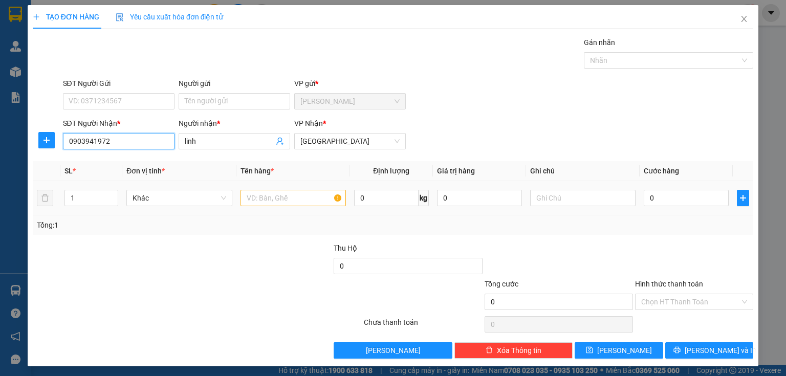
type input "0903941972"
click at [259, 202] on input "text" at bounding box center [293, 198] width 105 height 16
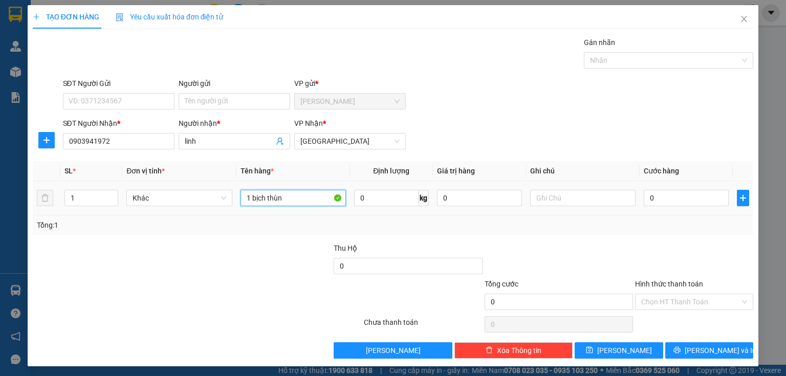
type input "1 bịch thùng"
click at [660, 199] on input "0" at bounding box center [686, 198] width 85 height 16
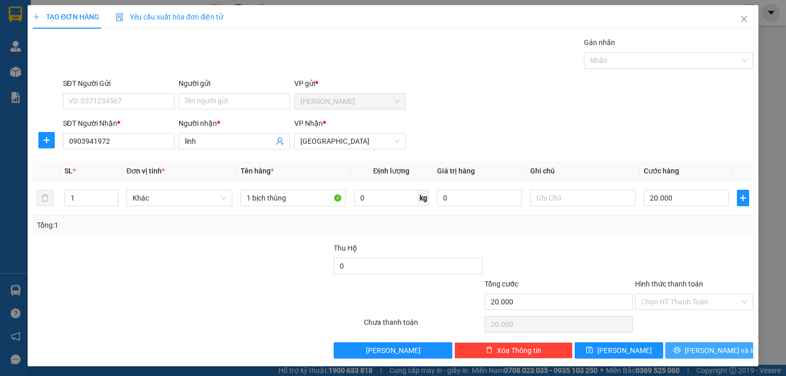
click at [671, 348] on button "[PERSON_NAME] và In" at bounding box center [709, 350] width 89 height 16
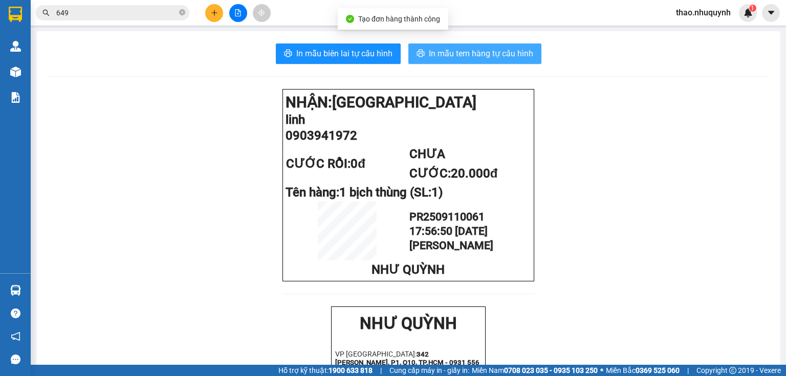
click at [489, 46] on button "In mẫu tem hàng tự cấu hình" at bounding box center [475, 54] width 133 height 20
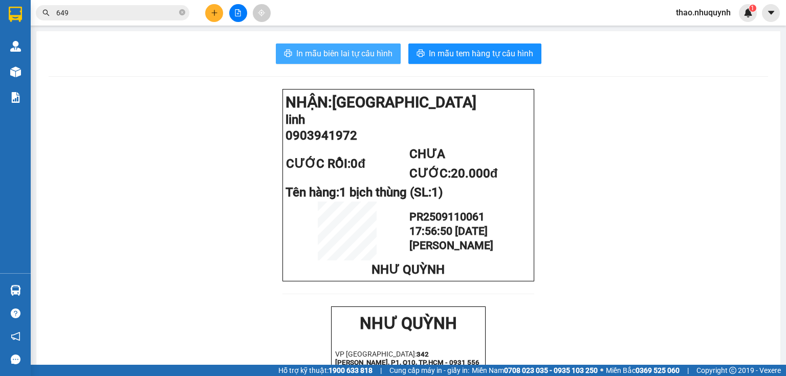
click at [364, 49] on span "In mẫu biên lai tự cấu hình" at bounding box center [344, 53] width 96 height 13
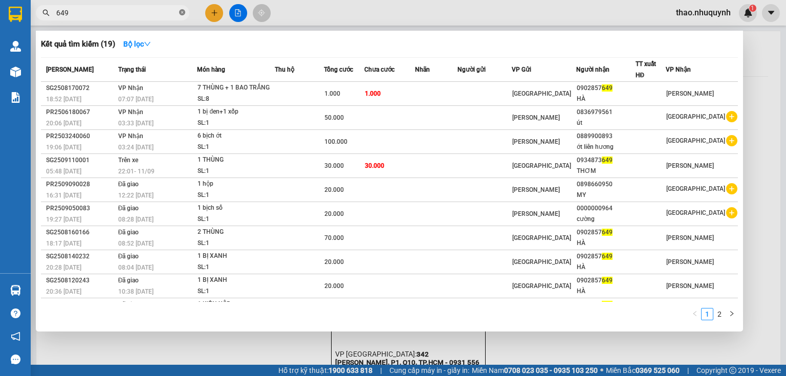
click at [182, 14] on icon "close-circle" at bounding box center [182, 12] width 6 height 6
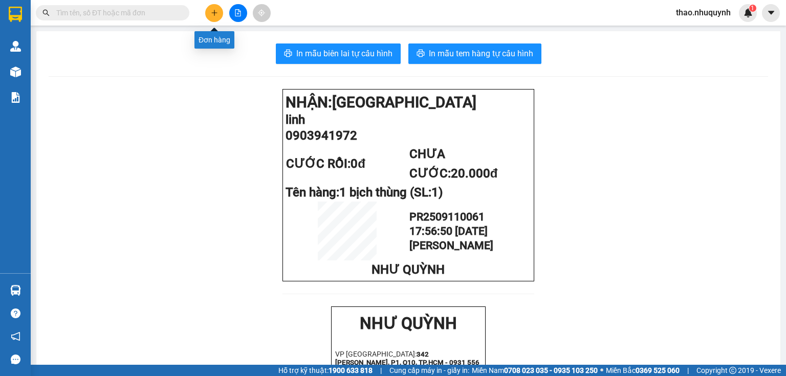
click at [218, 14] on icon "plus" at bounding box center [214, 12] width 7 height 7
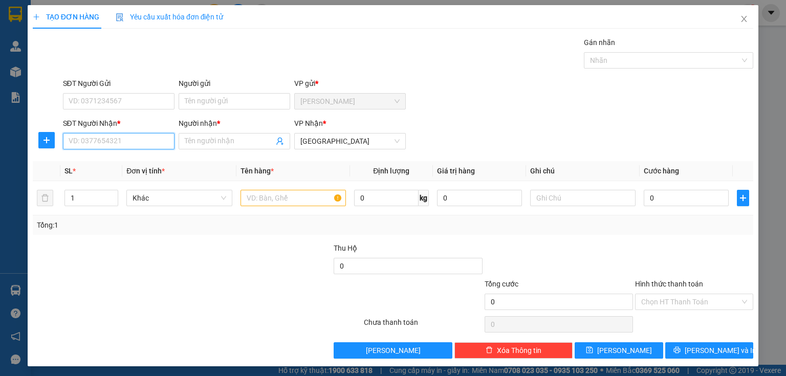
click at [145, 146] on input "SĐT Người Nhận *" at bounding box center [119, 141] width 112 height 16
click at [100, 161] on div "0817302968 - Ba Ngà" at bounding box center [118, 161] width 98 height 11
type input "0817302968"
type input "Ba Ngà"
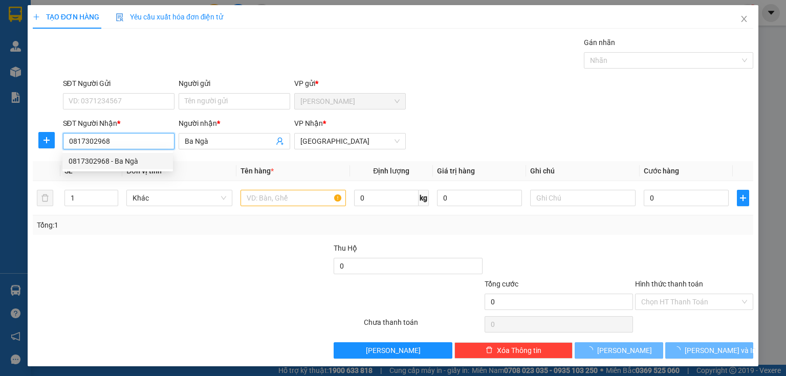
type input "20.000"
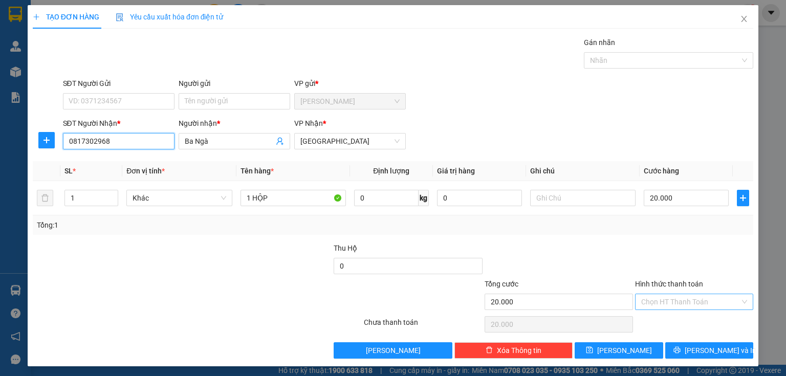
type input "0817302968"
click at [661, 300] on input "Hình thức thanh toán" at bounding box center [690, 301] width 99 height 15
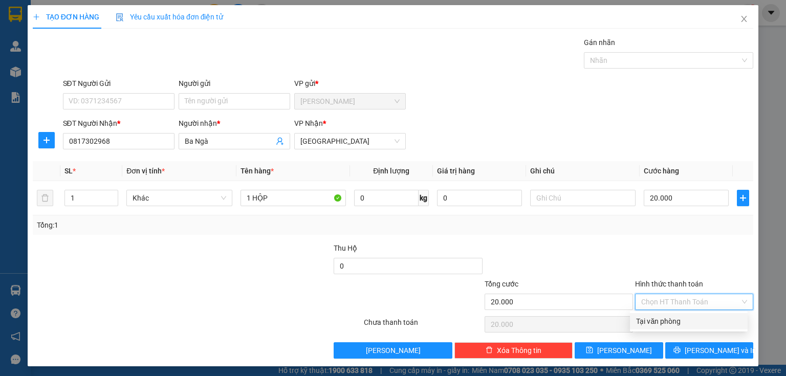
click at [663, 325] on div "Tại văn phòng" at bounding box center [688, 321] width 105 height 11
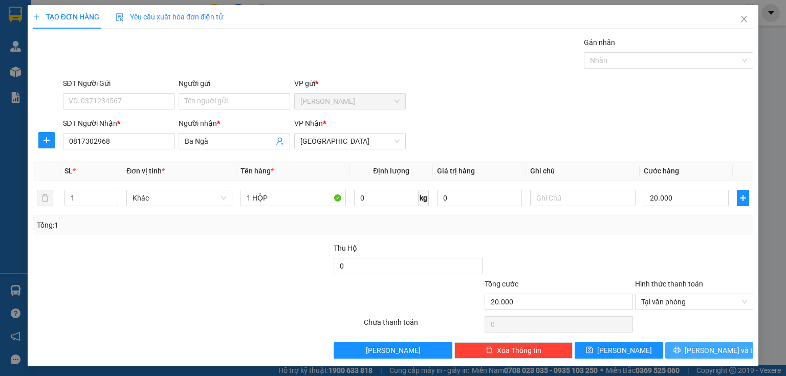
click at [673, 348] on button "[PERSON_NAME] và In" at bounding box center [709, 350] width 89 height 16
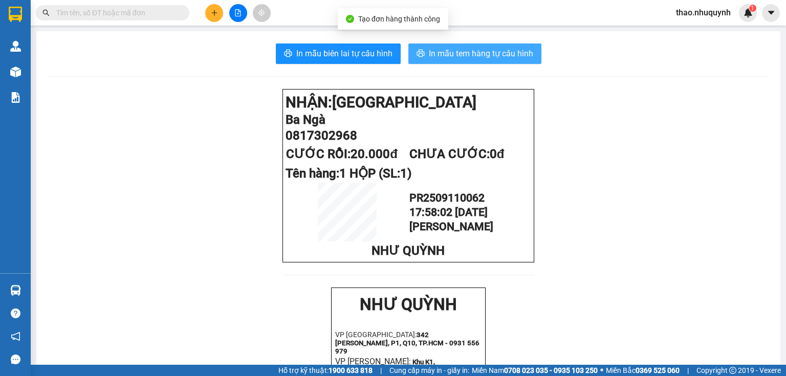
click at [418, 52] on icon "printer" at bounding box center [421, 53] width 8 height 7
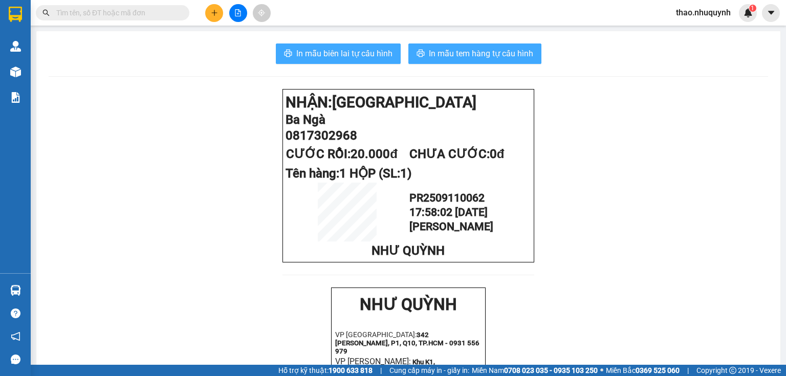
click at [348, 48] on span "In mẫu biên lai tự cấu hình" at bounding box center [344, 53] width 96 height 13
